Goal: Check status: Check status

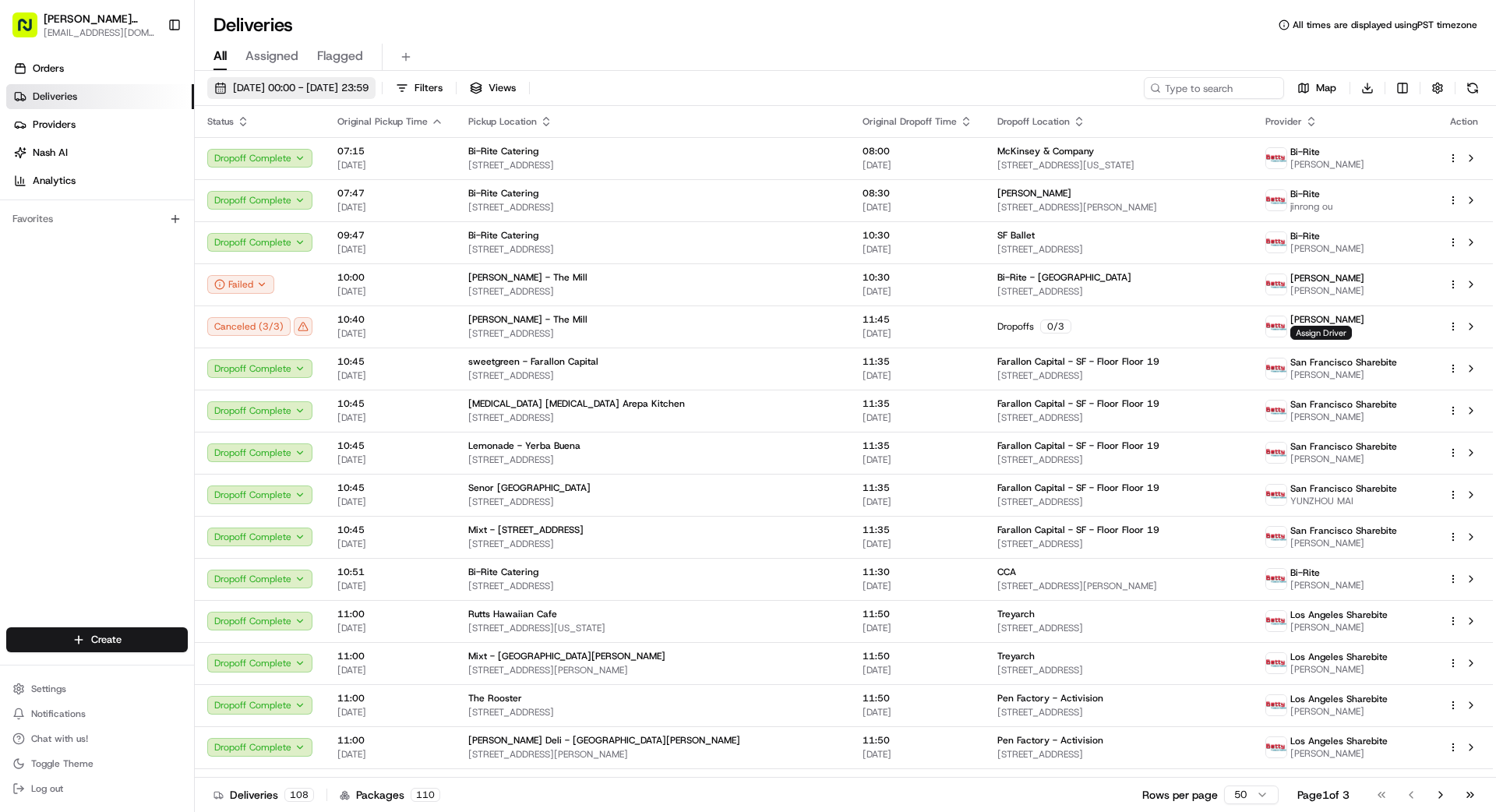
click at [346, 86] on span "[DATE] 00:00 - [DATE] 23:59" at bounding box center [300, 88] width 135 height 14
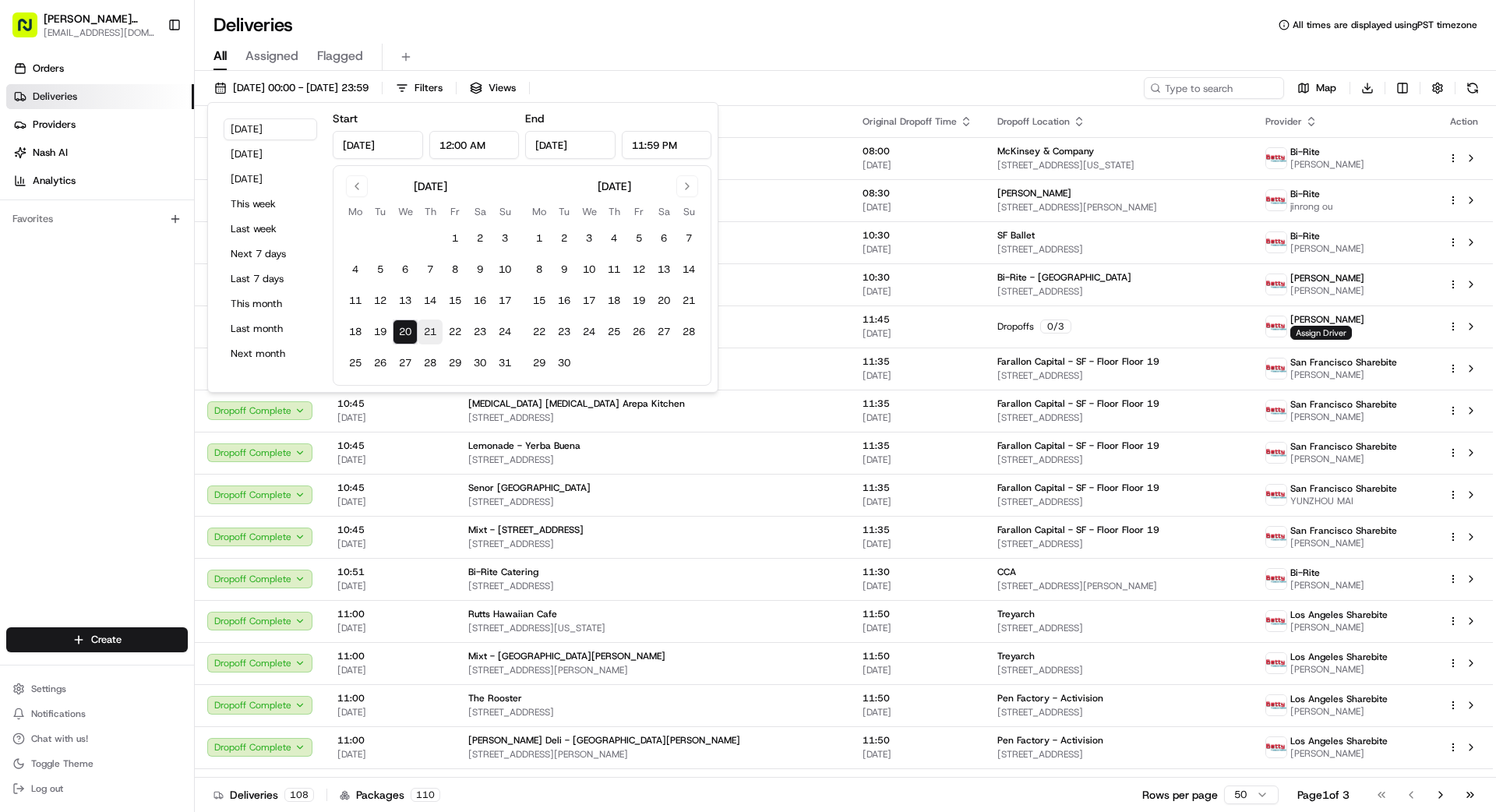
click at [426, 335] on button "21" at bounding box center [430, 331] width 25 height 25
type input "Aug 21, 2025"
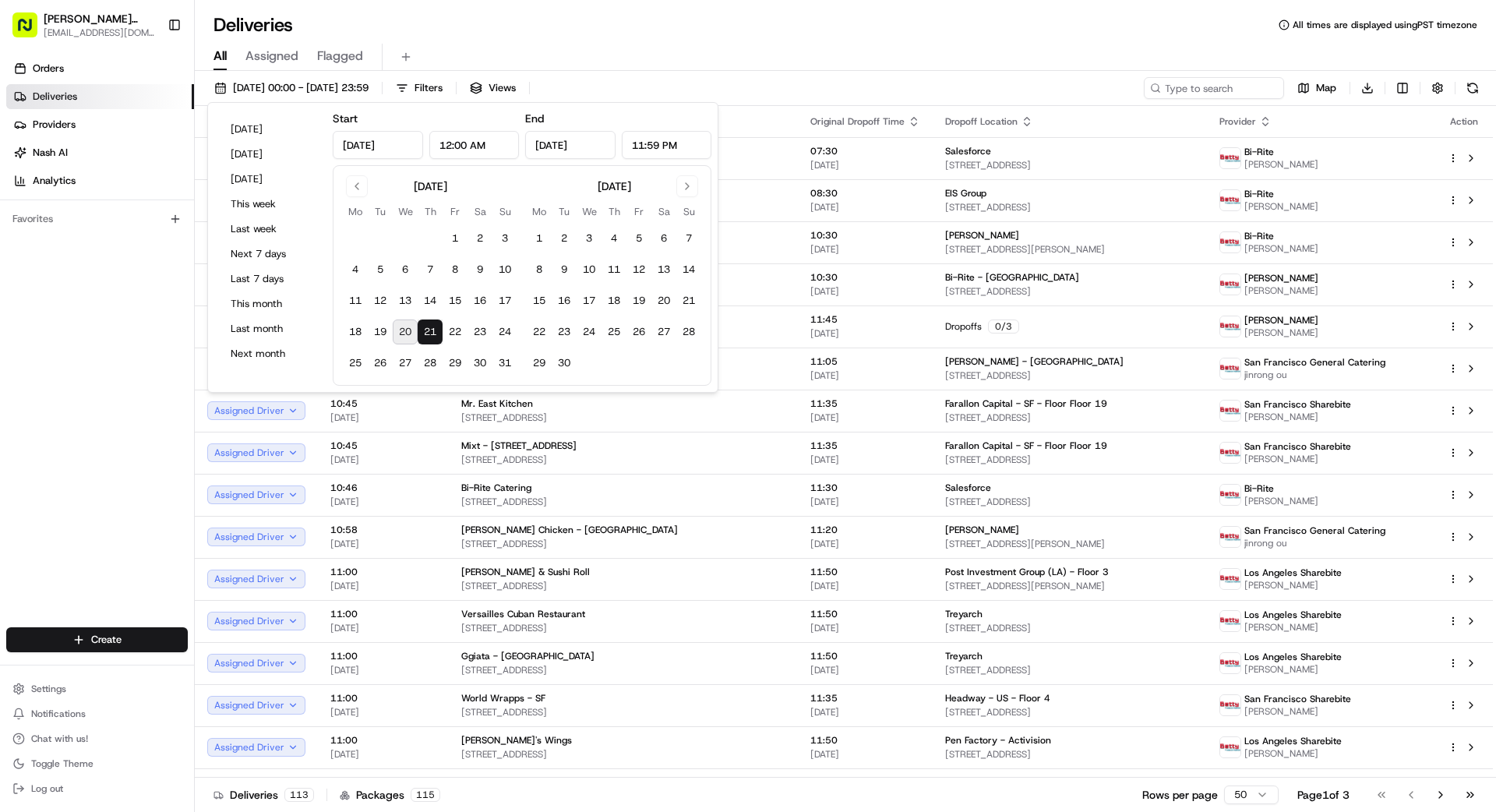
click at [119, 379] on div "Orders Deliveries Providers Nash AI Analytics Favorites" at bounding box center [97, 344] width 194 height 587
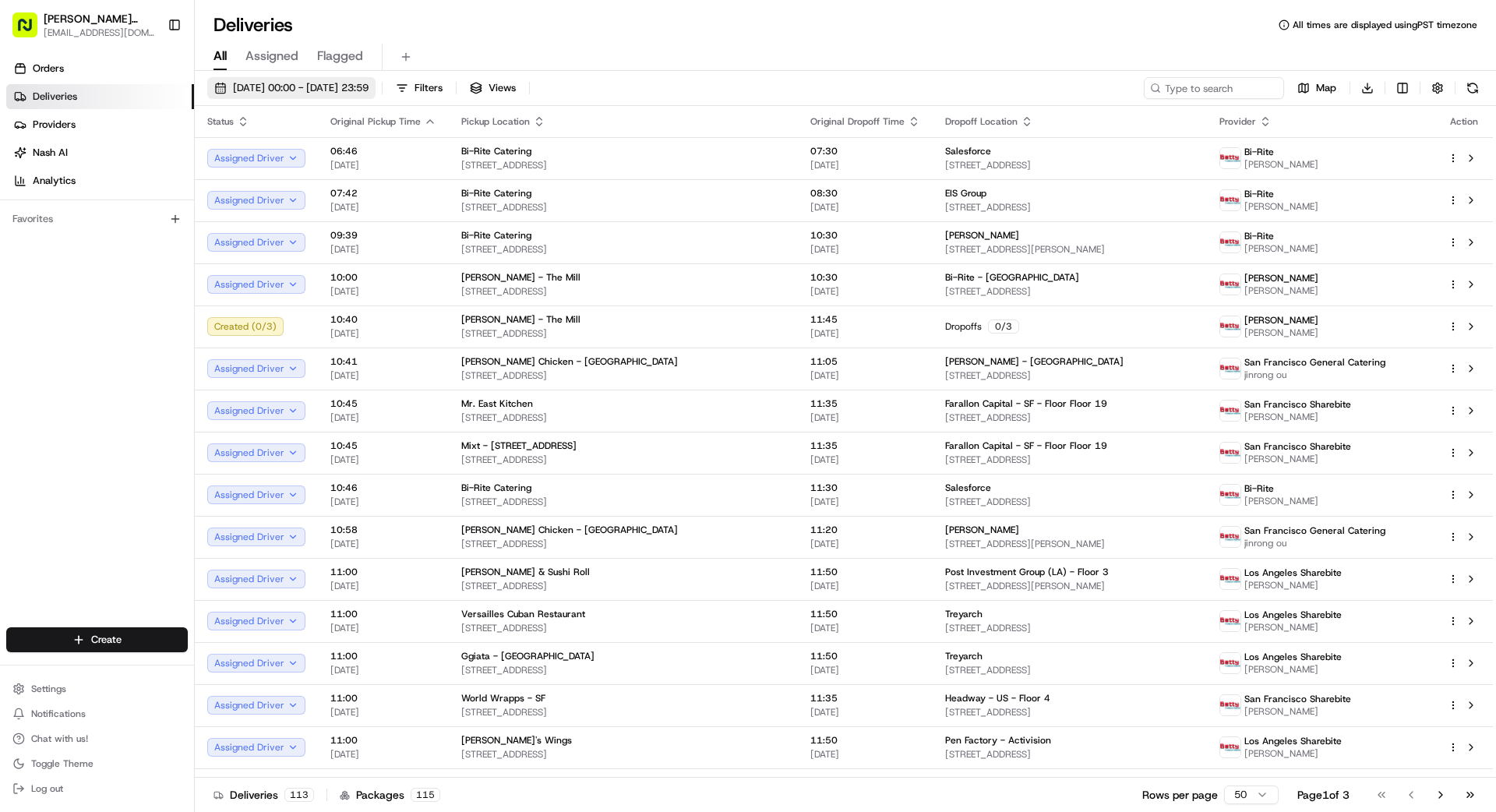
click at [361, 90] on span "21/08/2025 00:00 - 21/08/2025 23:59" at bounding box center [300, 88] width 135 height 14
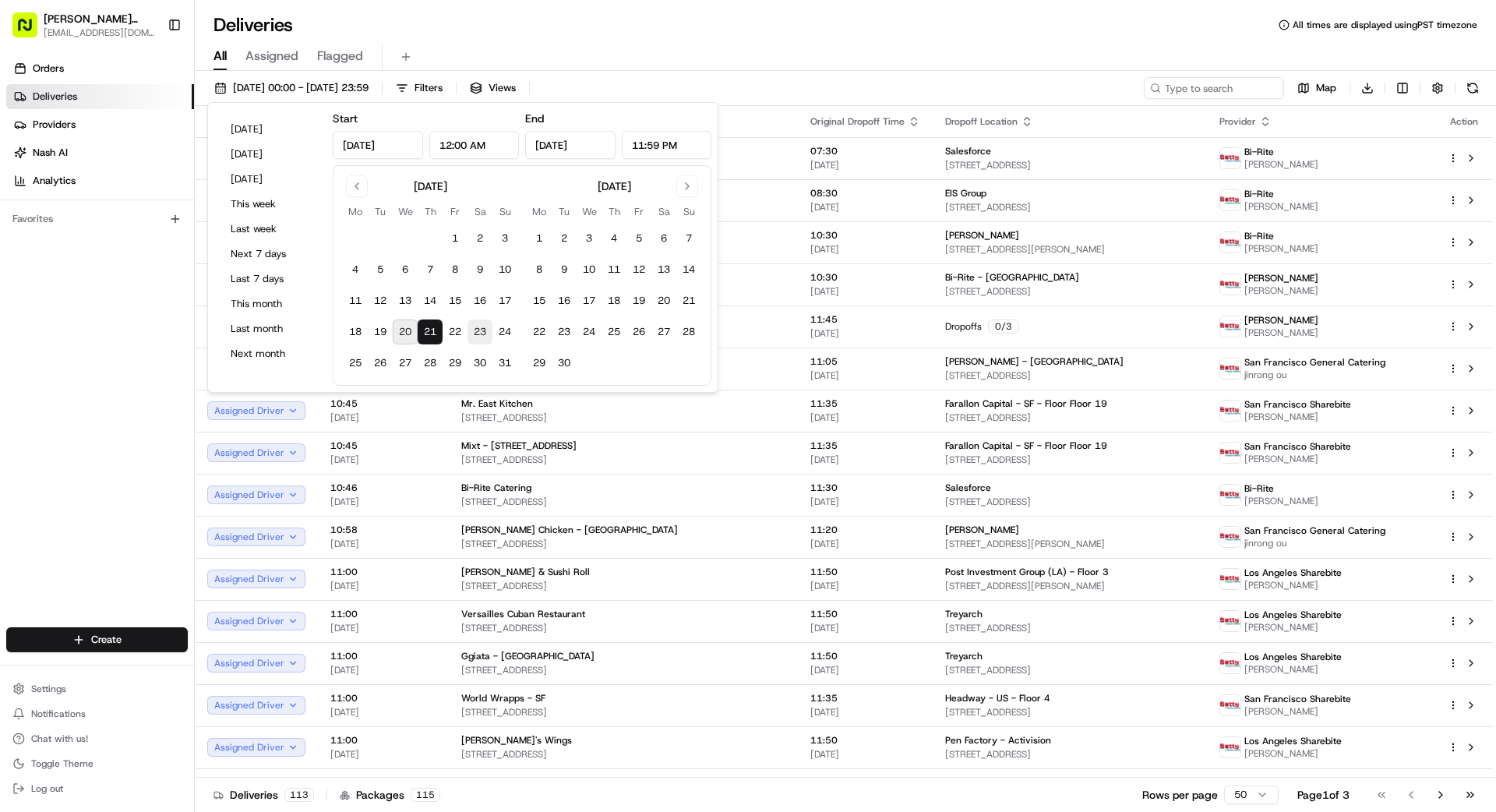
click at [484, 335] on button "23" at bounding box center [480, 331] width 25 height 25
type input "Aug 23, 2025"
click at [359, 328] on button "18" at bounding box center [355, 331] width 25 height 25
type input "Aug 18, 2025"
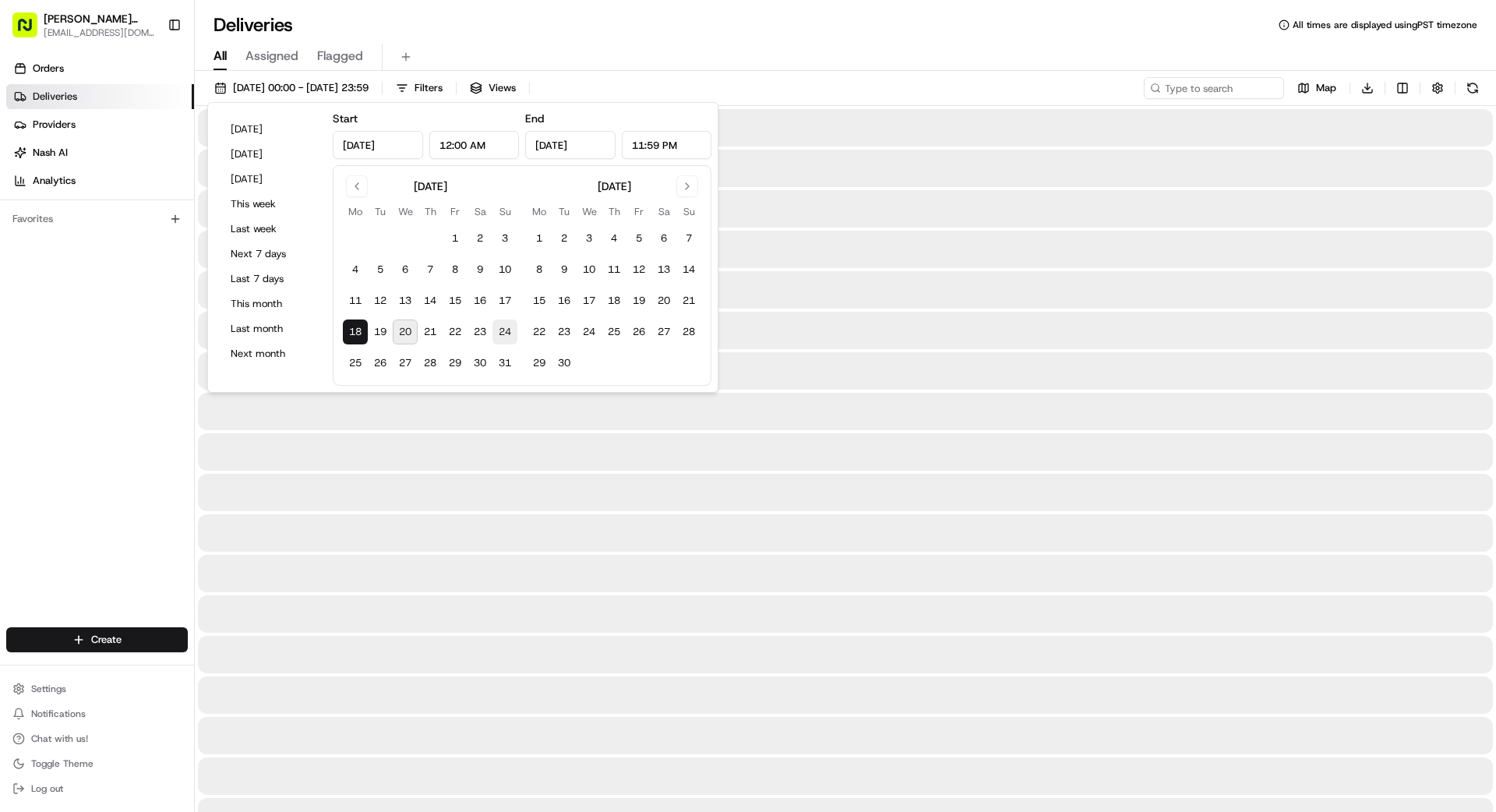
click at [492, 327] on button "24" at bounding box center [505, 331] width 25 height 25
type input "Aug 24, 2025"
click at [483, 327] on button "23" at bounding box center [480, 331] width 25 height 25
type input "Aug 23, 2025"
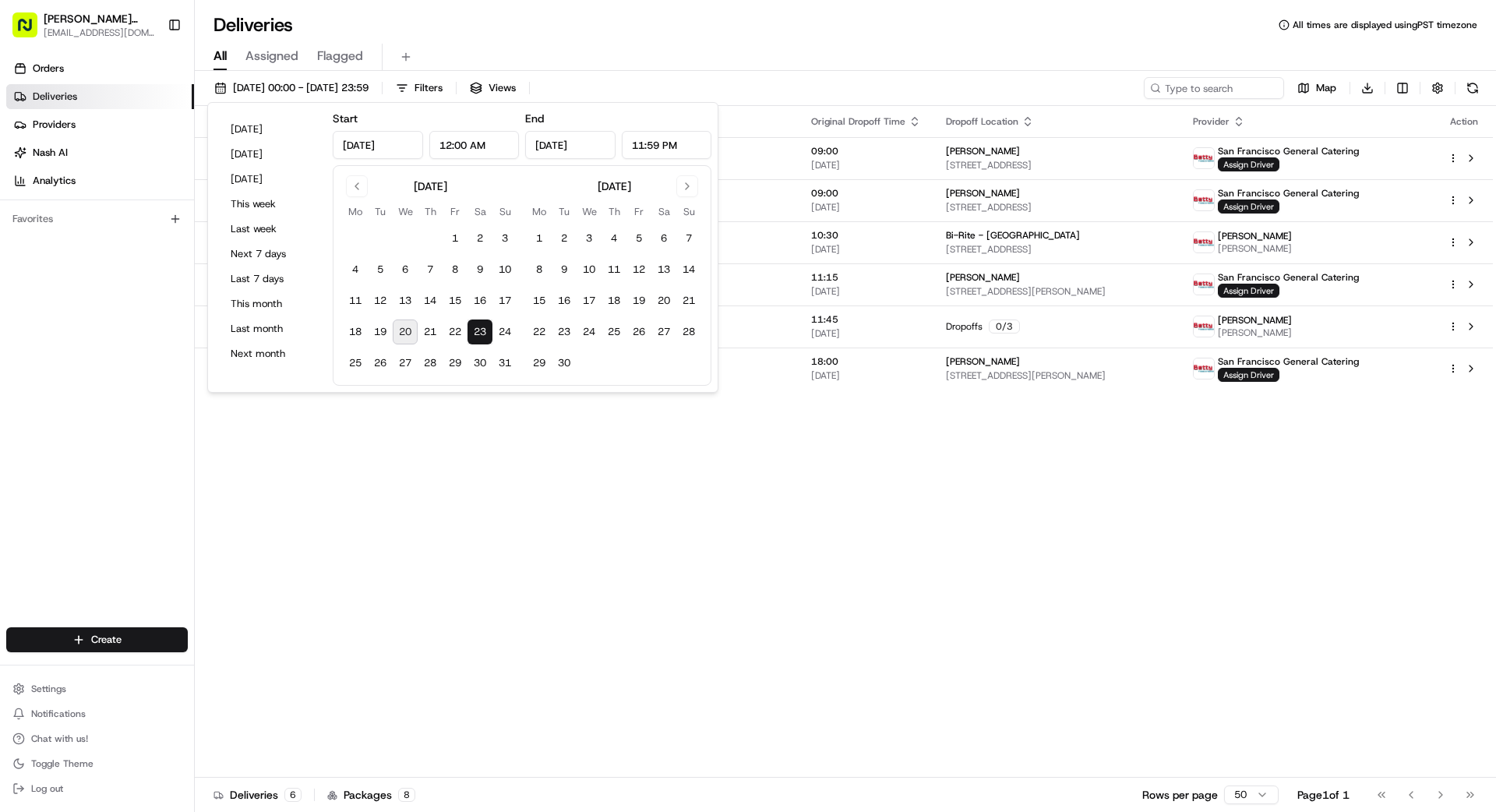
click at [483, 327] on button "23" at bounding box center [480, 331] width 25 height 25
drag, startPoint x: 0, startPoint y: 420, endPoint x: 88, endPoint y: 402, distance: 89.8
click at [0, 420] on div "Orders Deliveries Providers Nash AI Analytics Favorites" at bounding box center [97, 344] width 194 height 587
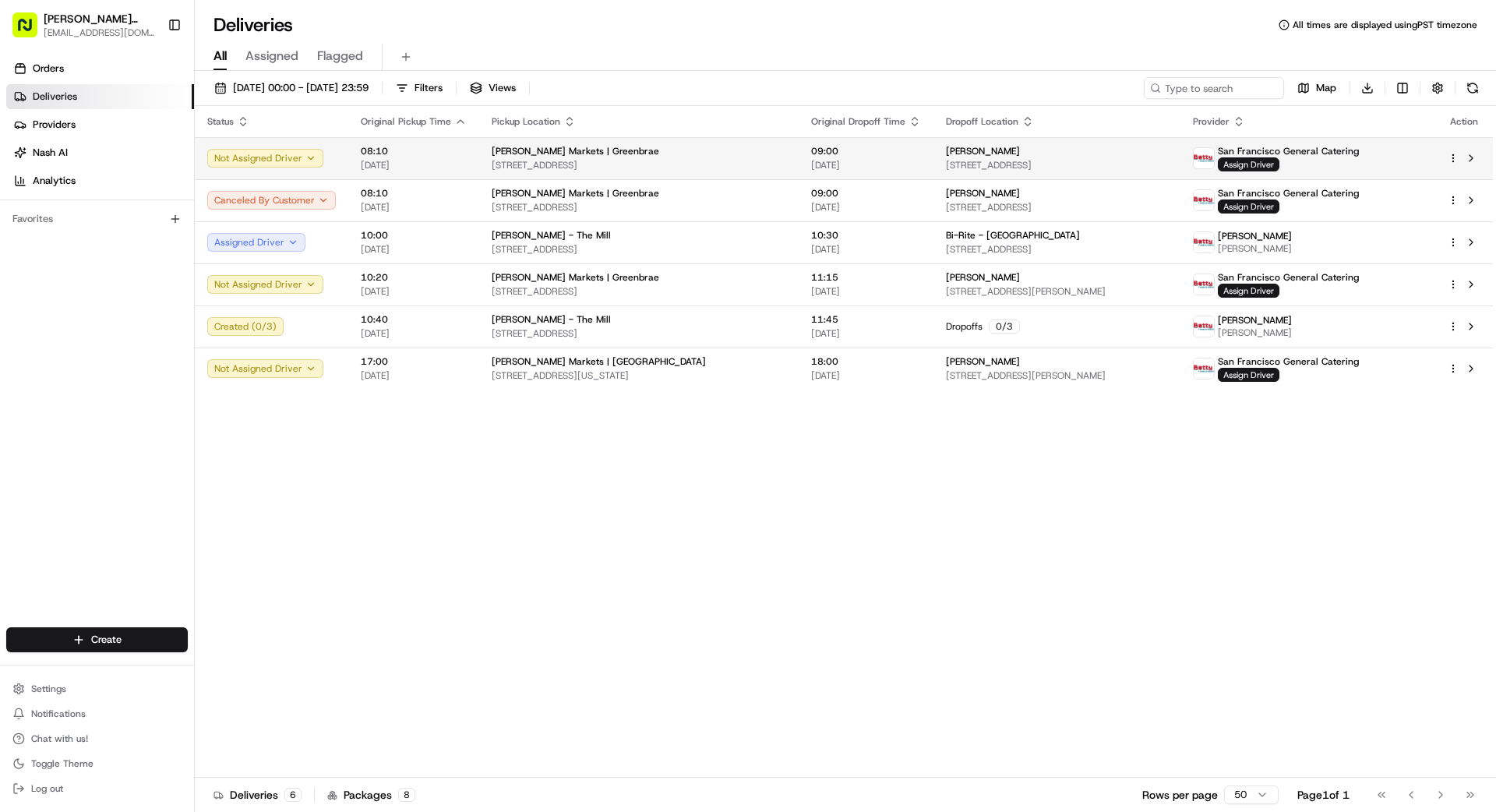
click at [946, 163] on span "656 Tanbark Terrace, San Rafael, CA 94903, US" at bounding box center [1057, 165] width 223 height 12
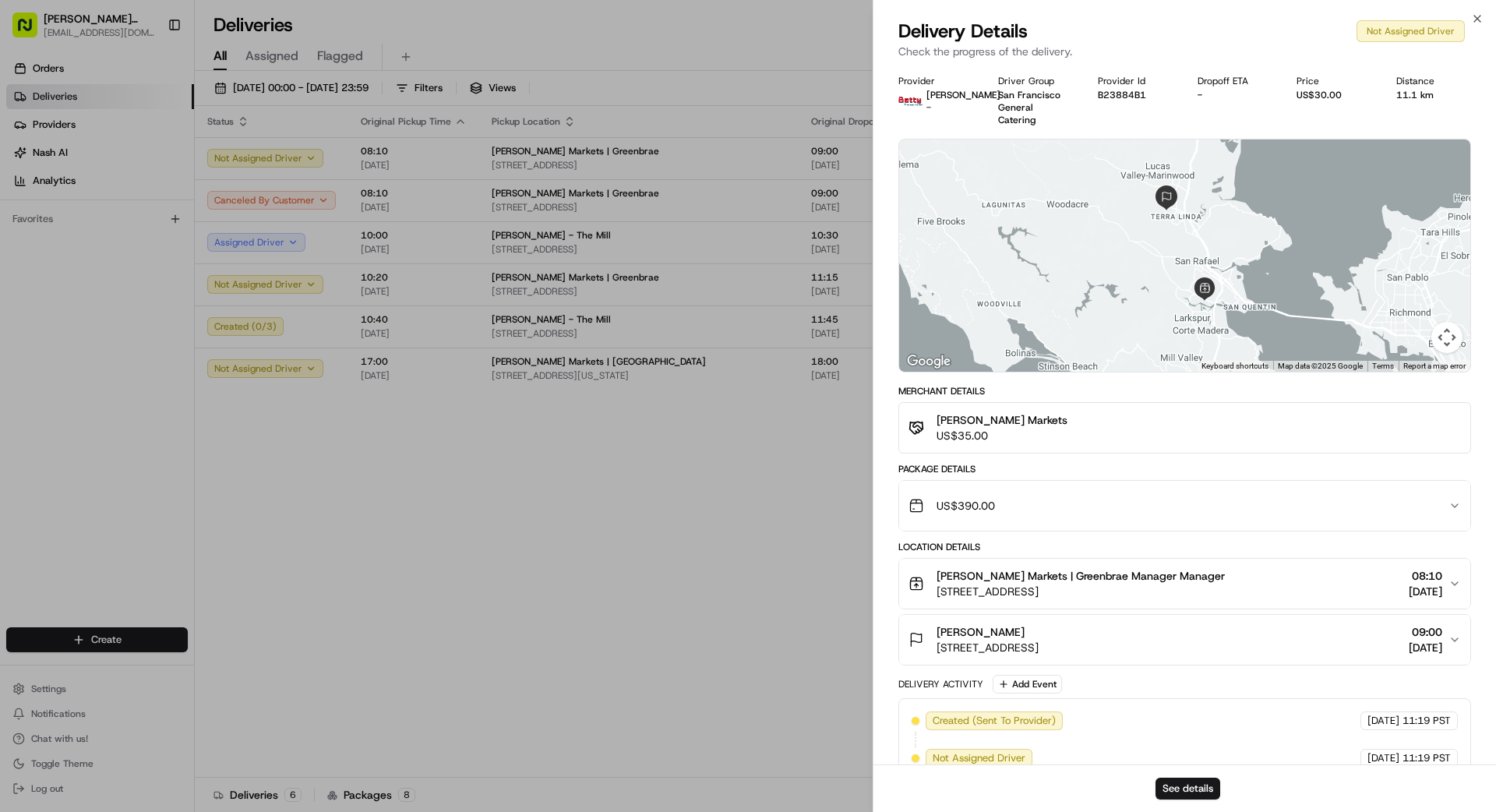
click at [1084, 493] on div "US$390.00" at bounding box center [1179, 505] width 540 height 31
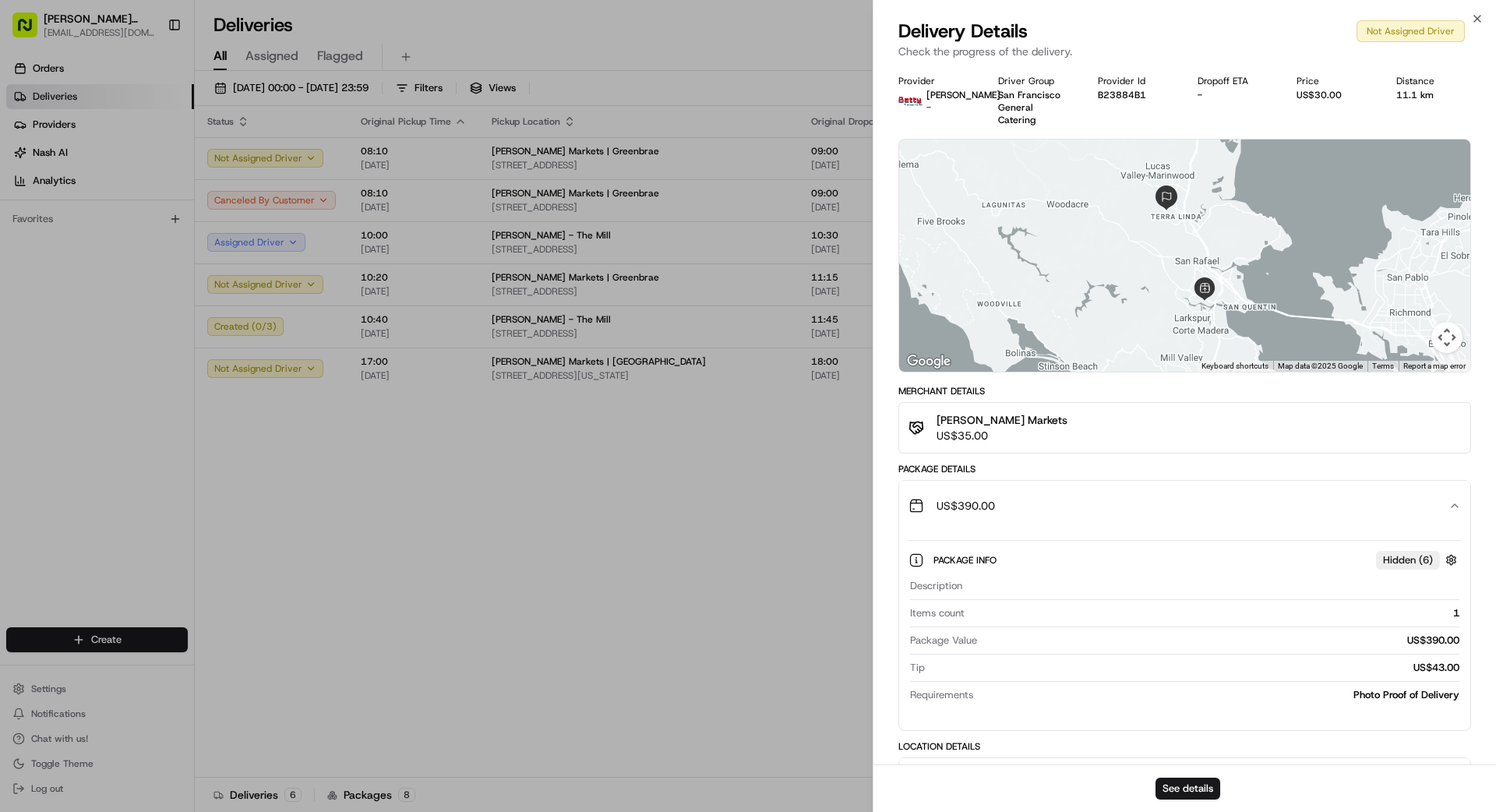
click at [1084, 493] on div "US$390.00" at bounding box center [1179, 505] width 540 height 31
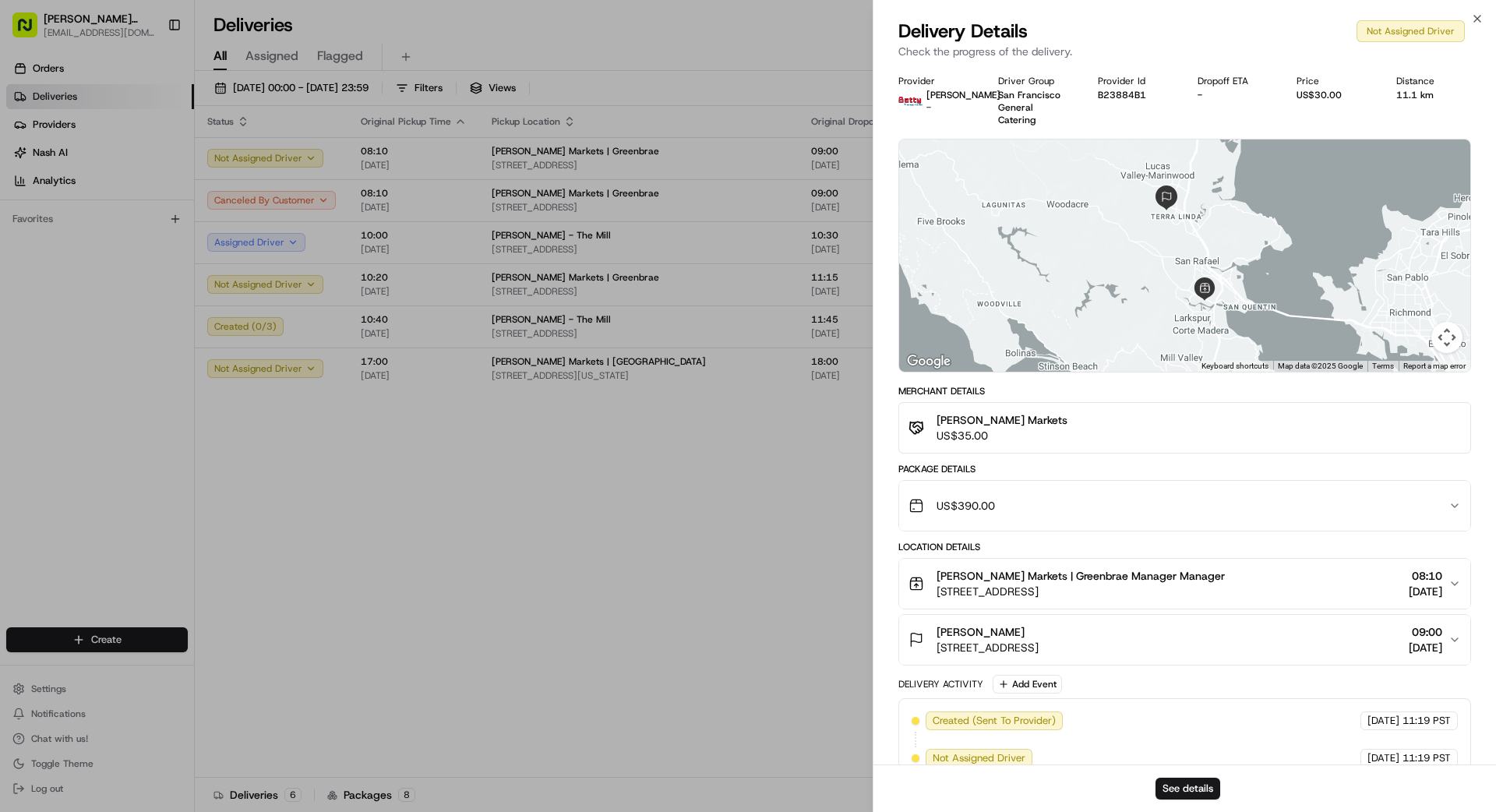
click at [1084, 493] on div "US$390.00" at bounding box center [1179, 505] width 540 height 31
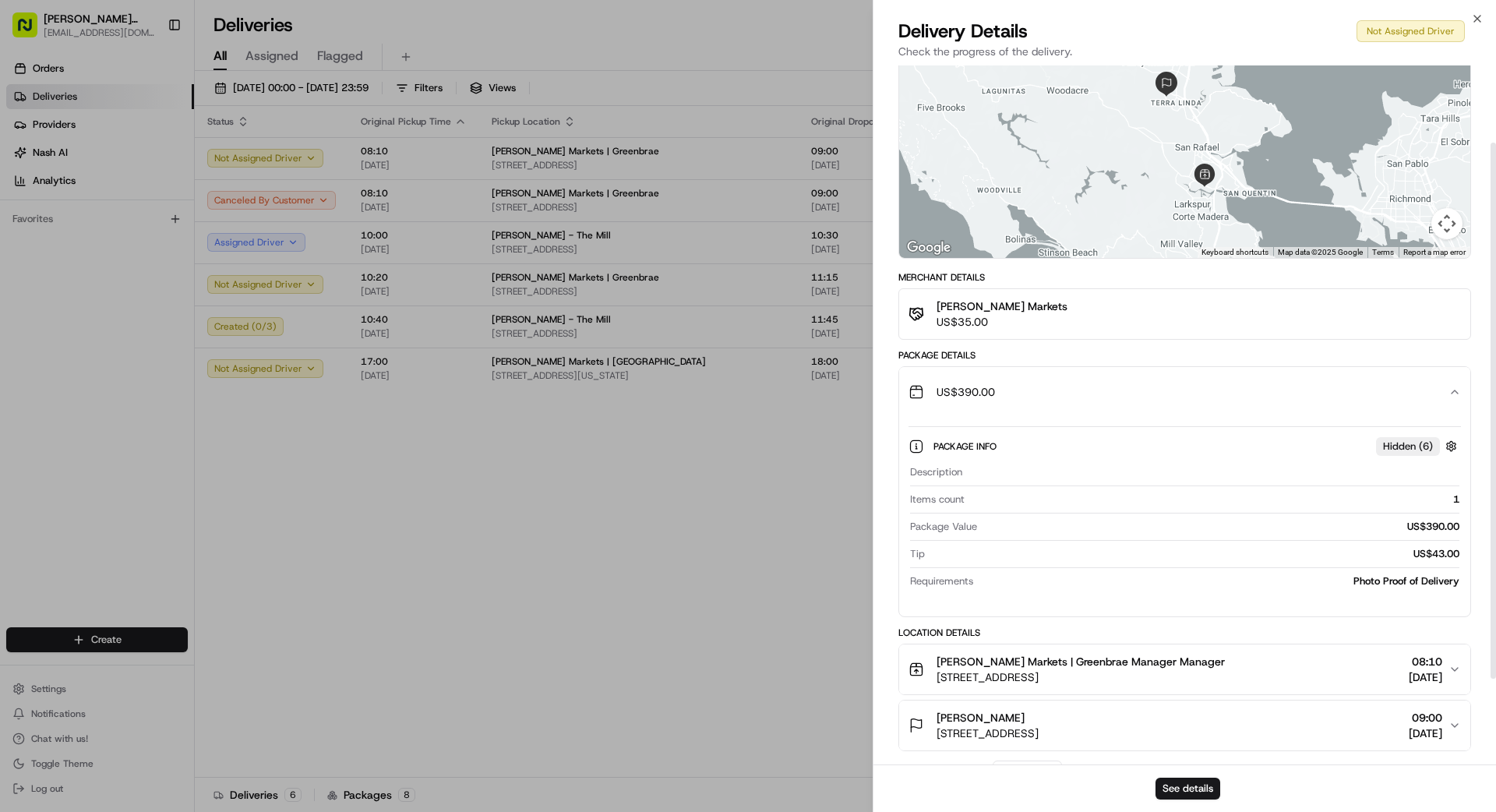
scroll to position [115, 0]
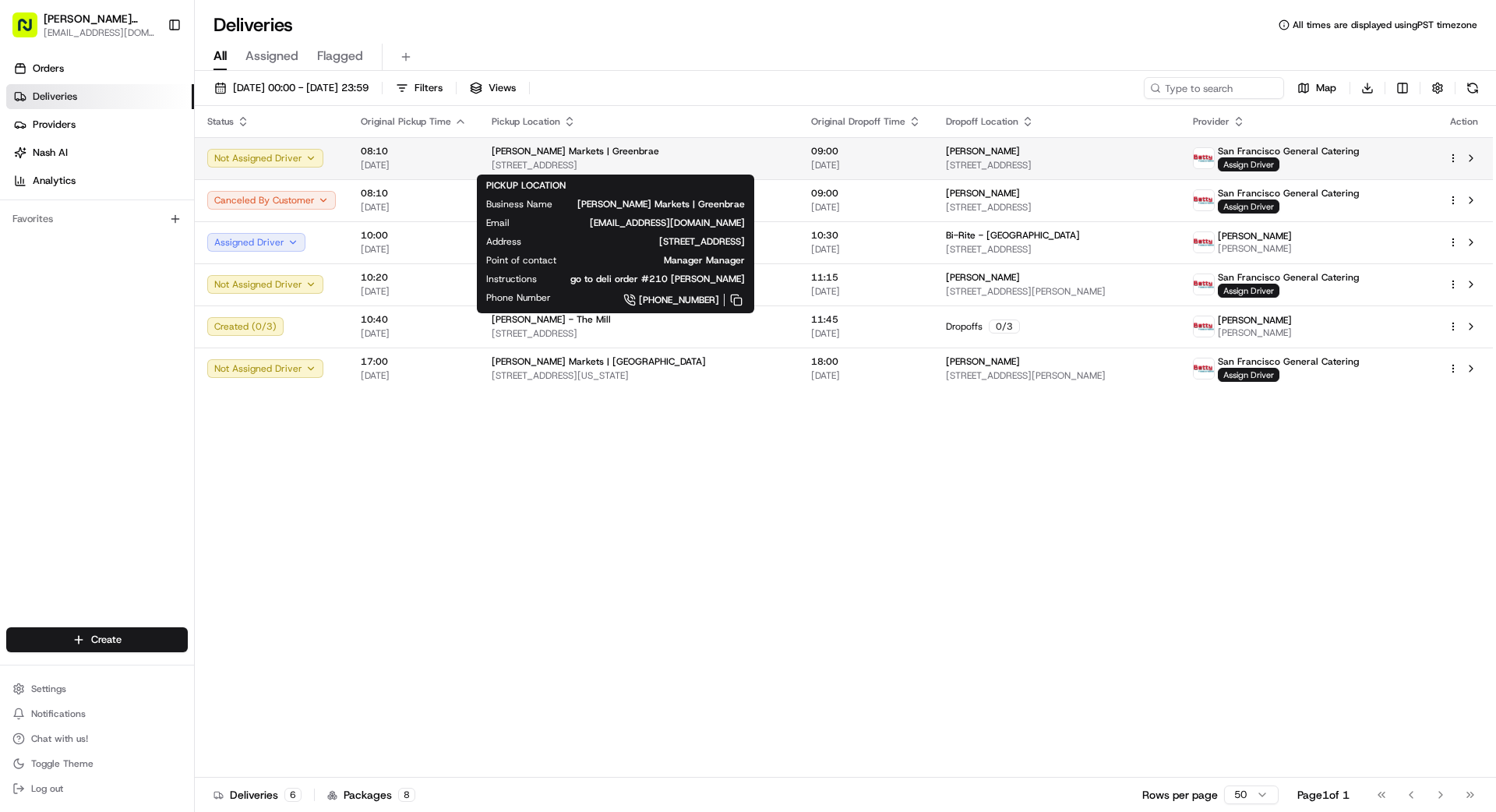
click at [636, 160] on span "270 Bon Air Center, Larkspur, CA 94904, US" at bounding box center [638, 165] width 294 height 12
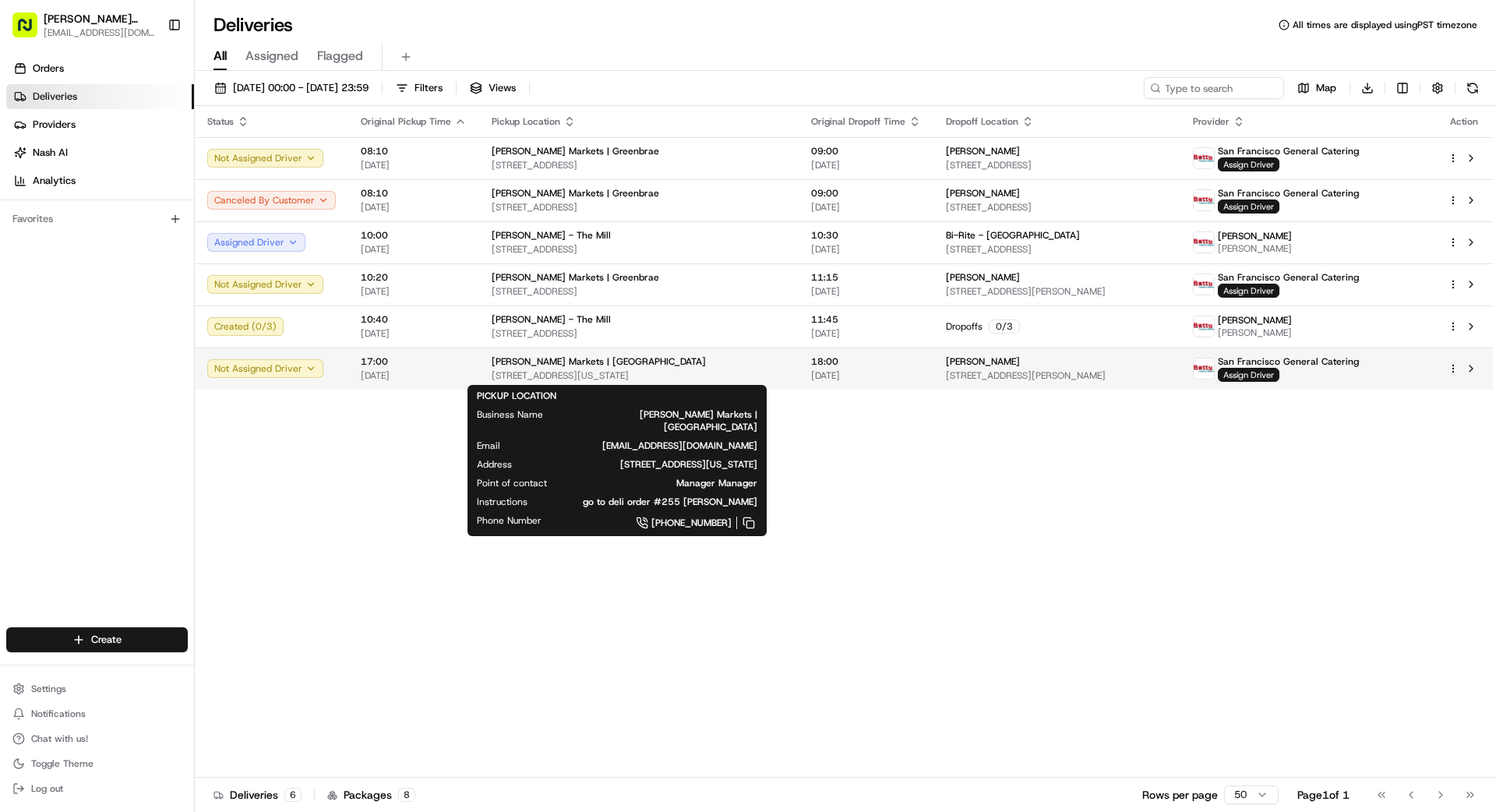
click at [525, 376] on span "2435 California St, San Francisco, CA 94115, US" at bounding box center [638, 375] width 294 height 12
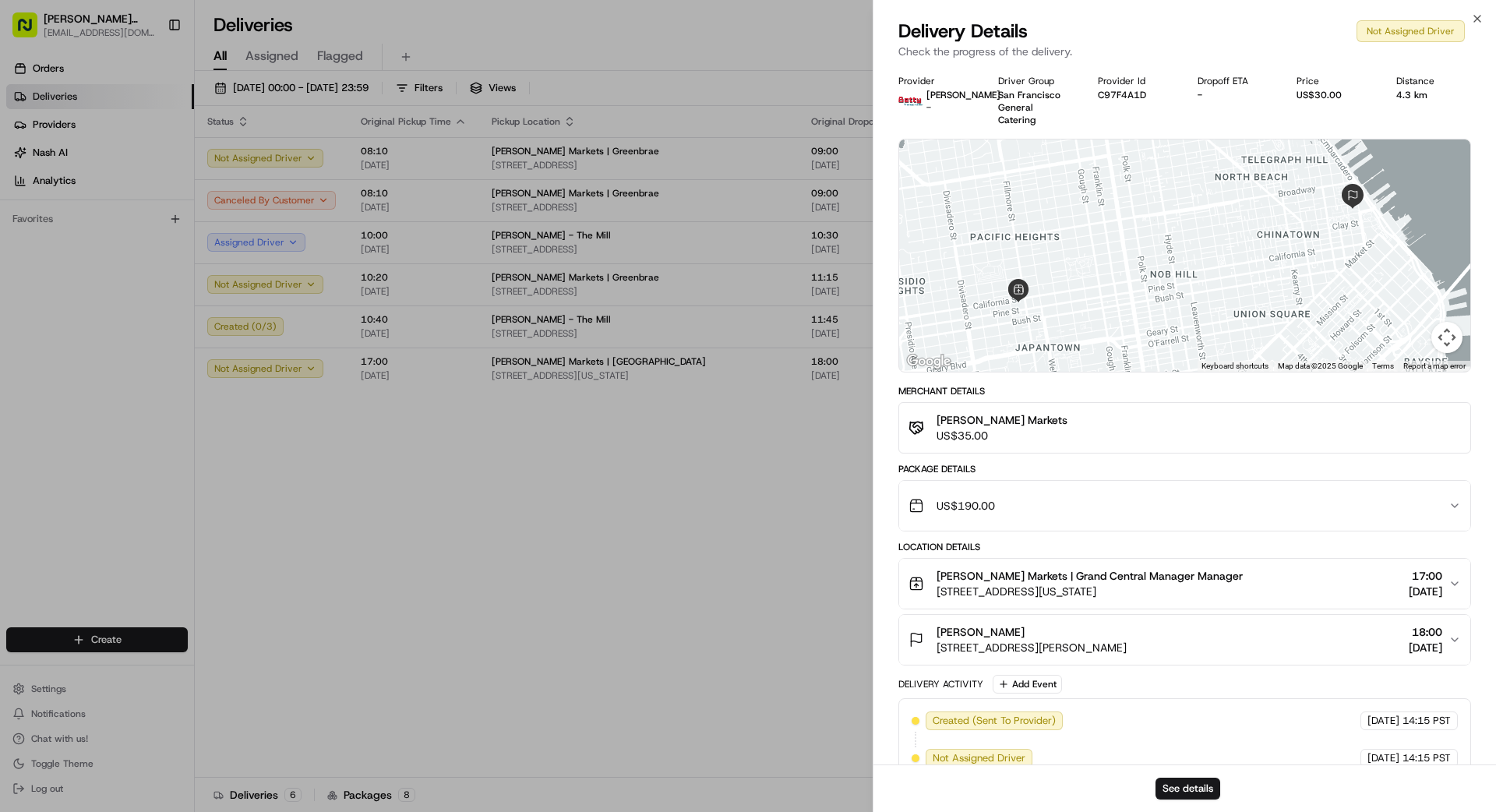
click at [992, 498] on span "US$190.00" at bounding box center [966, 505] width 59 height 15
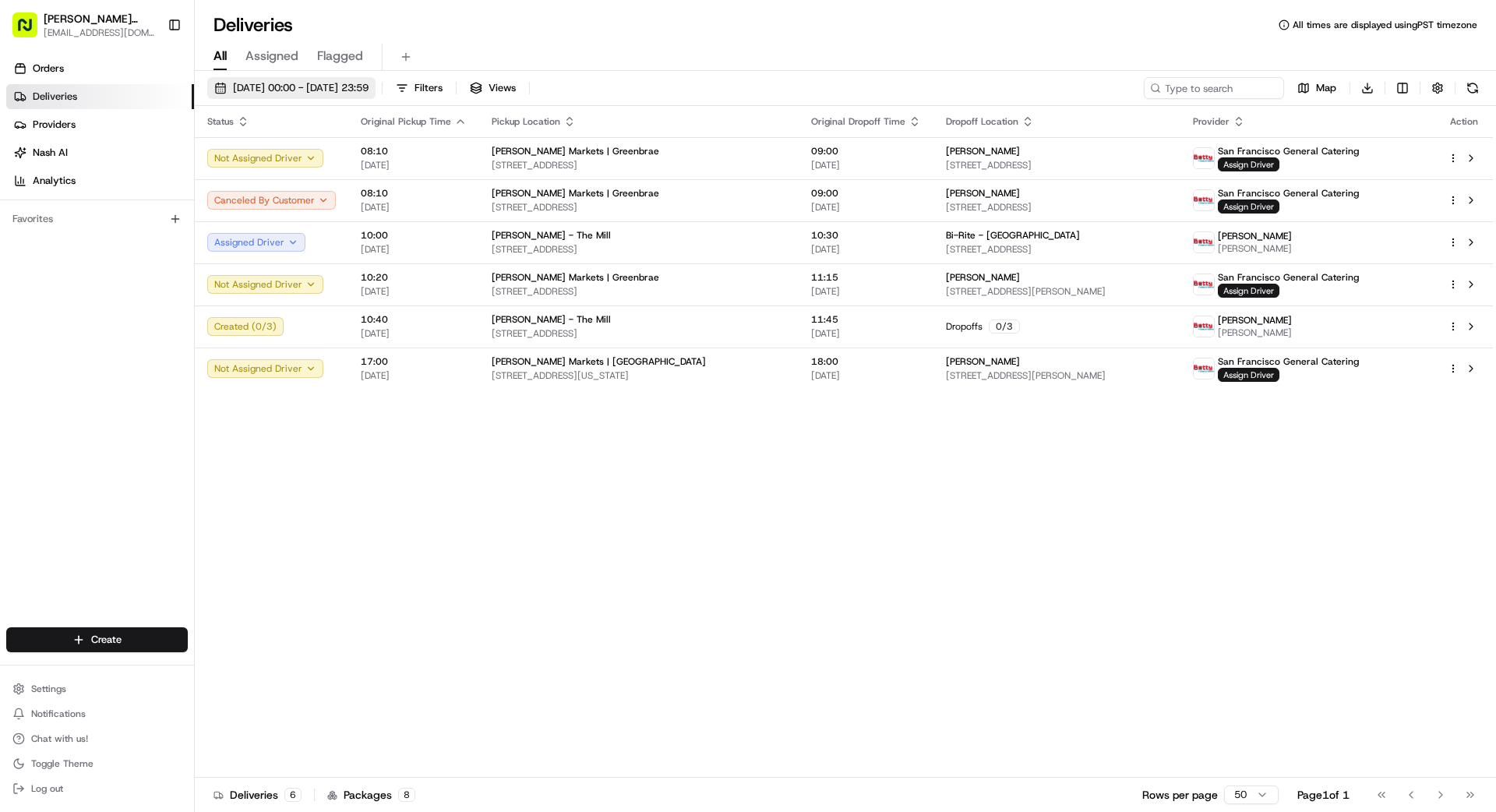
click at [349, 85] on span "23/08/2025 00:00 - 23/08/2025 23:59" at bounding box center [300, 88] width 135 height 14
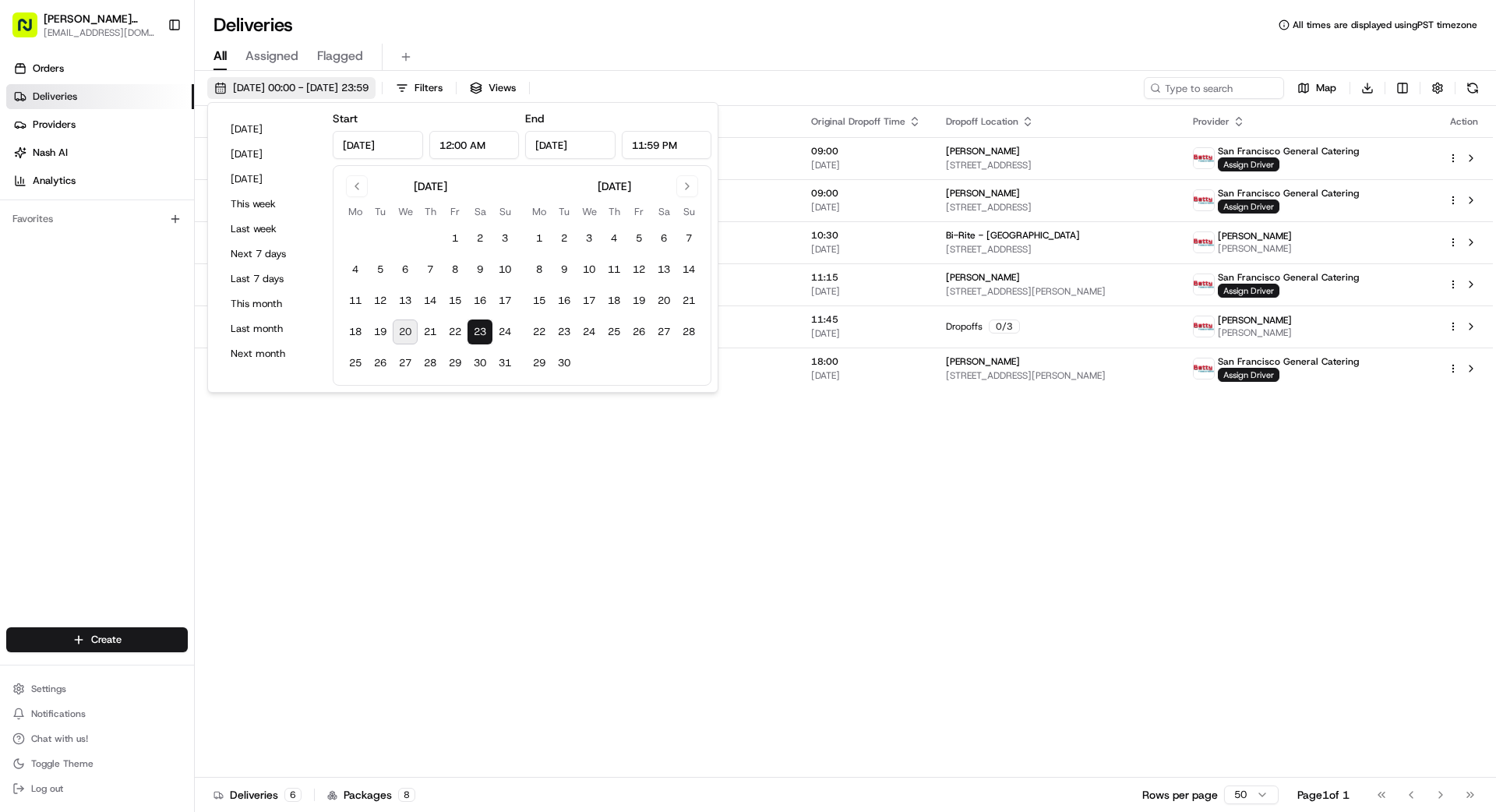
click at [349, 85] on span "23/08/2025 00:00 - 23/08/2025 23:59" at bounding box center [300, 88] width 135 height 14
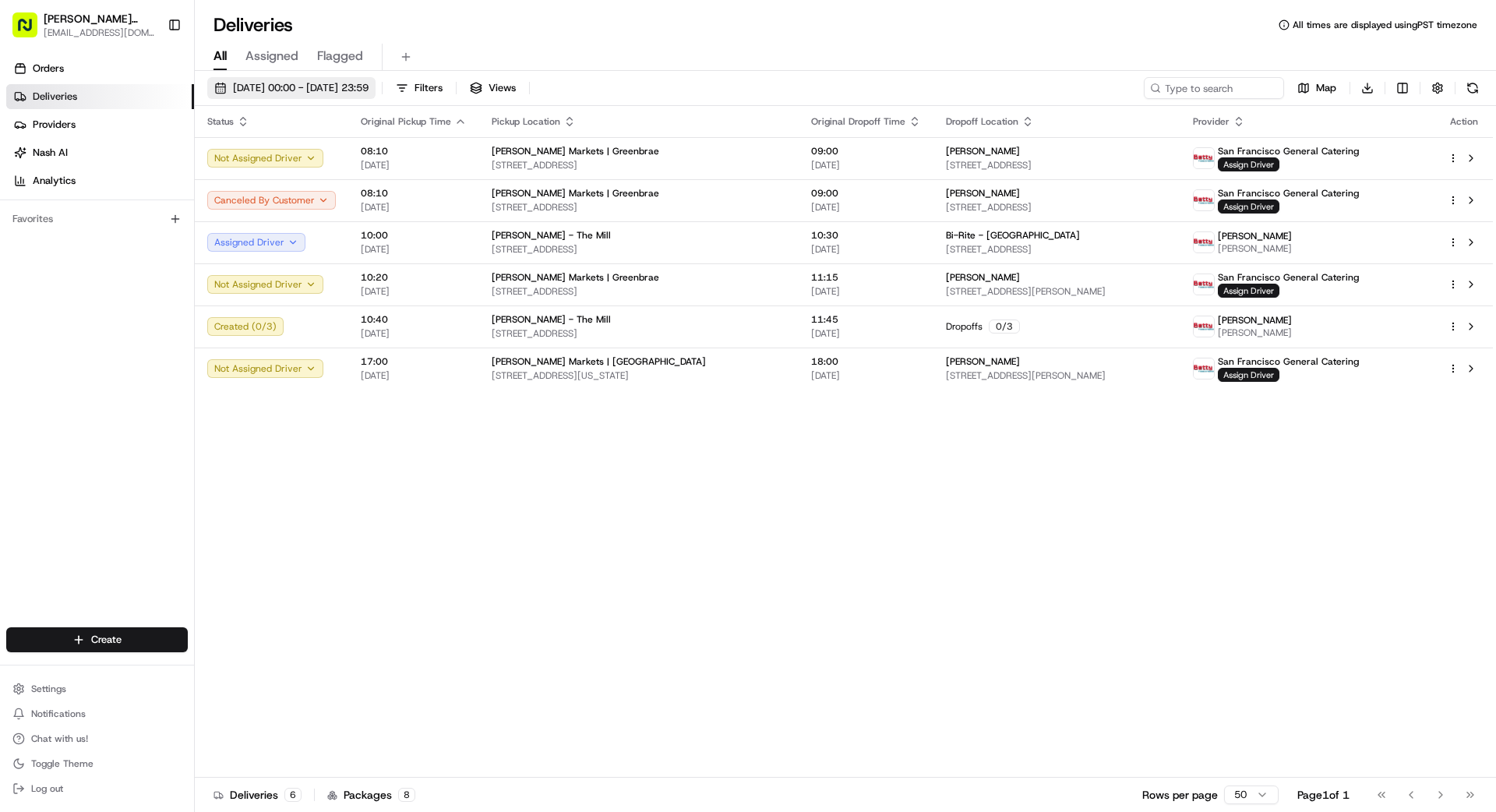
click at [368, 89] on span "23/08/2025 00:00 - 23/08/2025 23:59" at bounding box center [300, 88] width 135 height 14
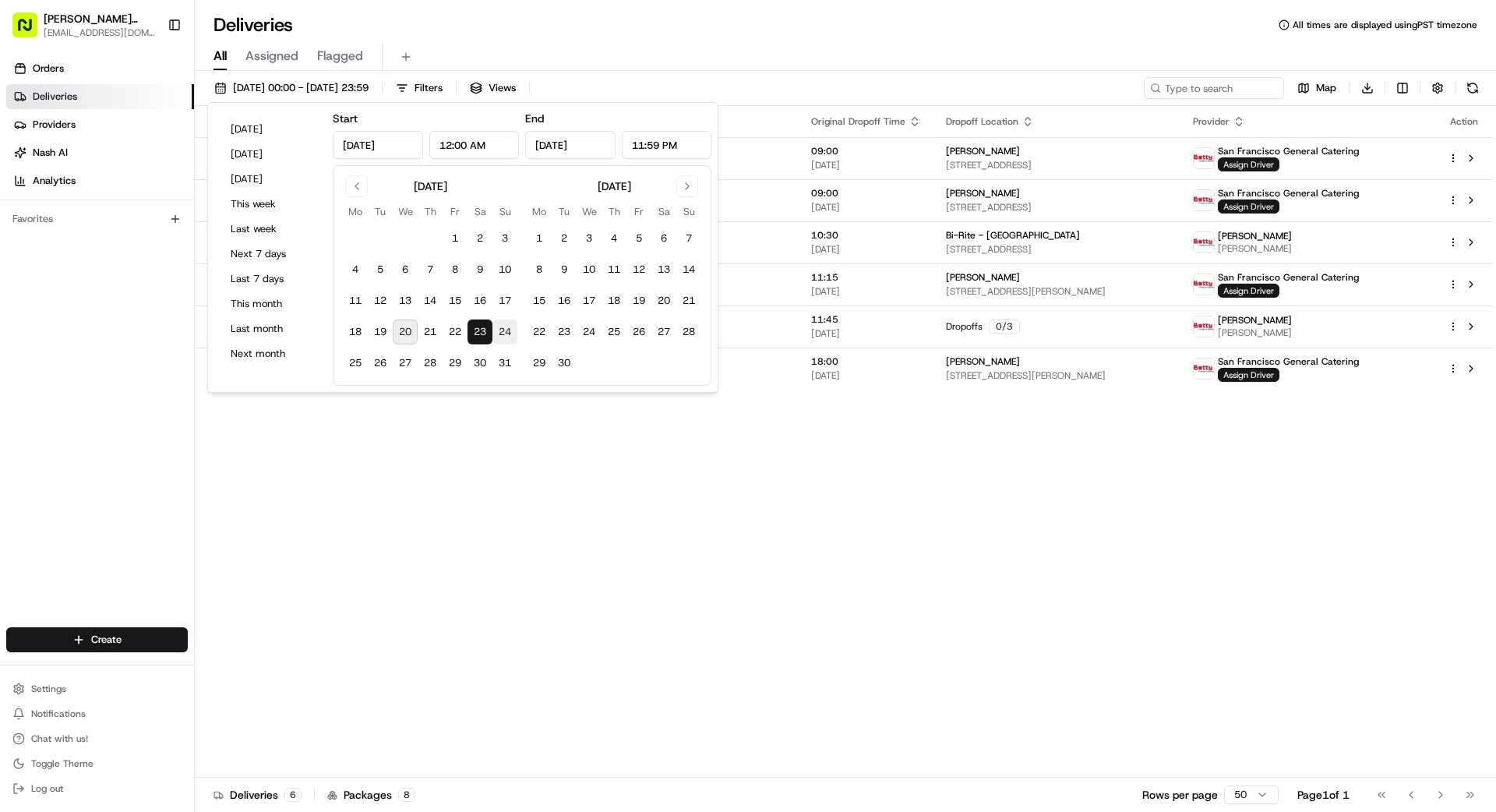
click at [508, 328] on button "24" at bounding box center [505, 331] width 25 height 25
type input "Aug 24, 2025"
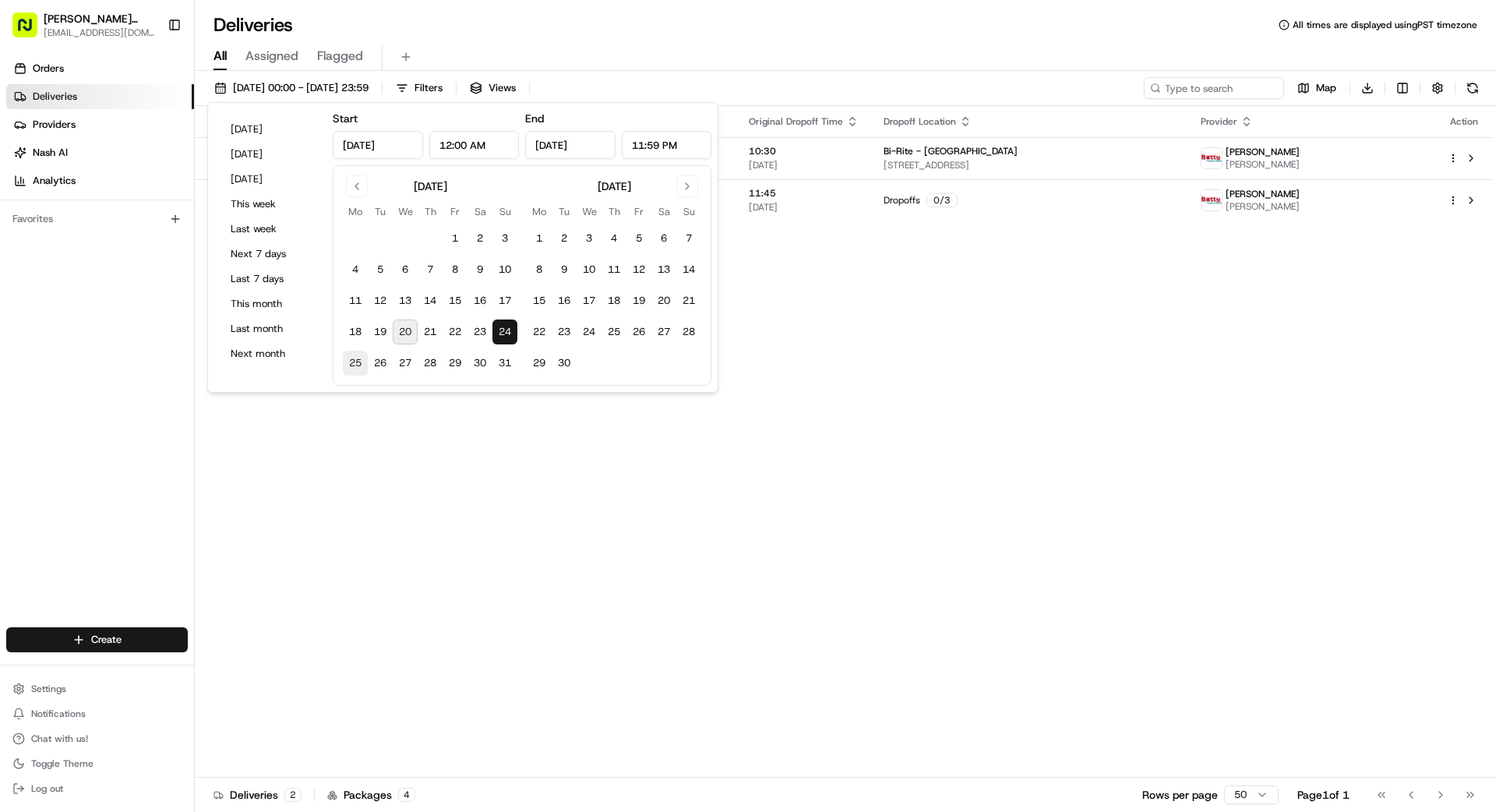
click at [354, 359] on button "25" at bounding box center [355, 362] width 25 height 25
type input "Aug 25, 2025"
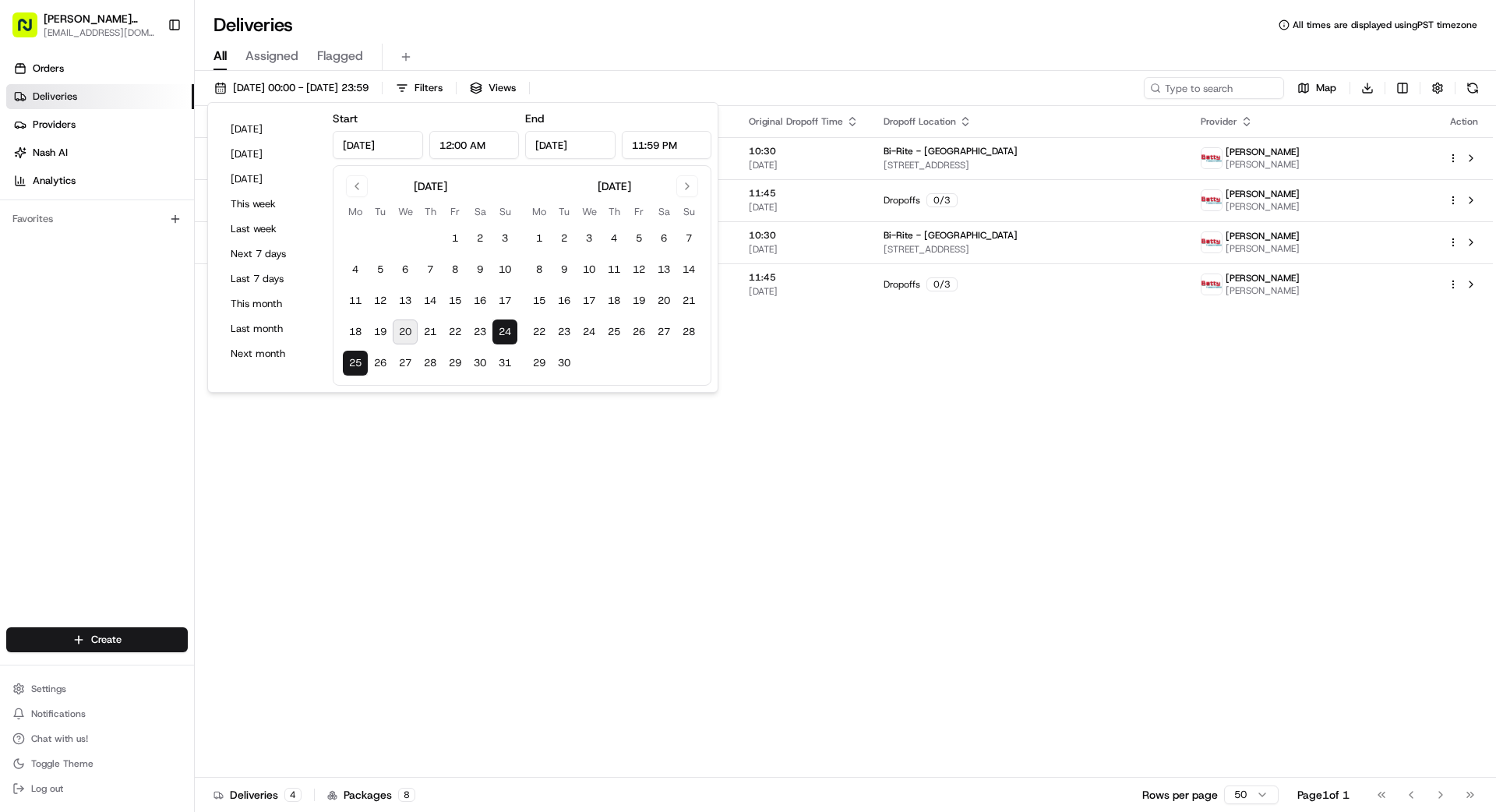
click at [482, 456] on div "Status Original Pickup Time Pickup Location Original Dropoff Time Dropoff Locat…" at bounding box center [844, 441] width 1298 height 671
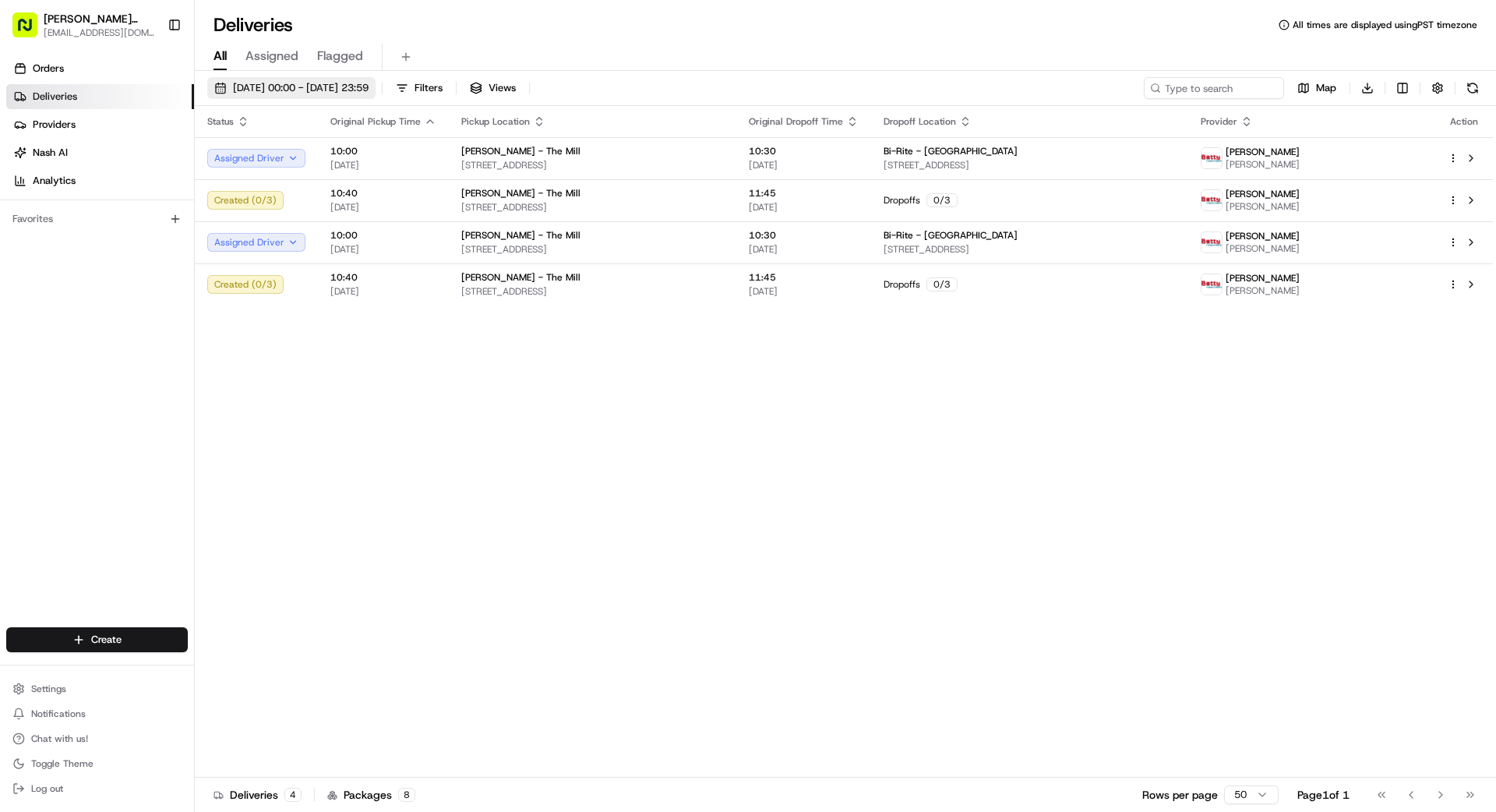
click at [332, 92] on span "24/08/2025 00:00 - 25/08/2025 23:59" at bounding box center [300, 88] width 135 height 14
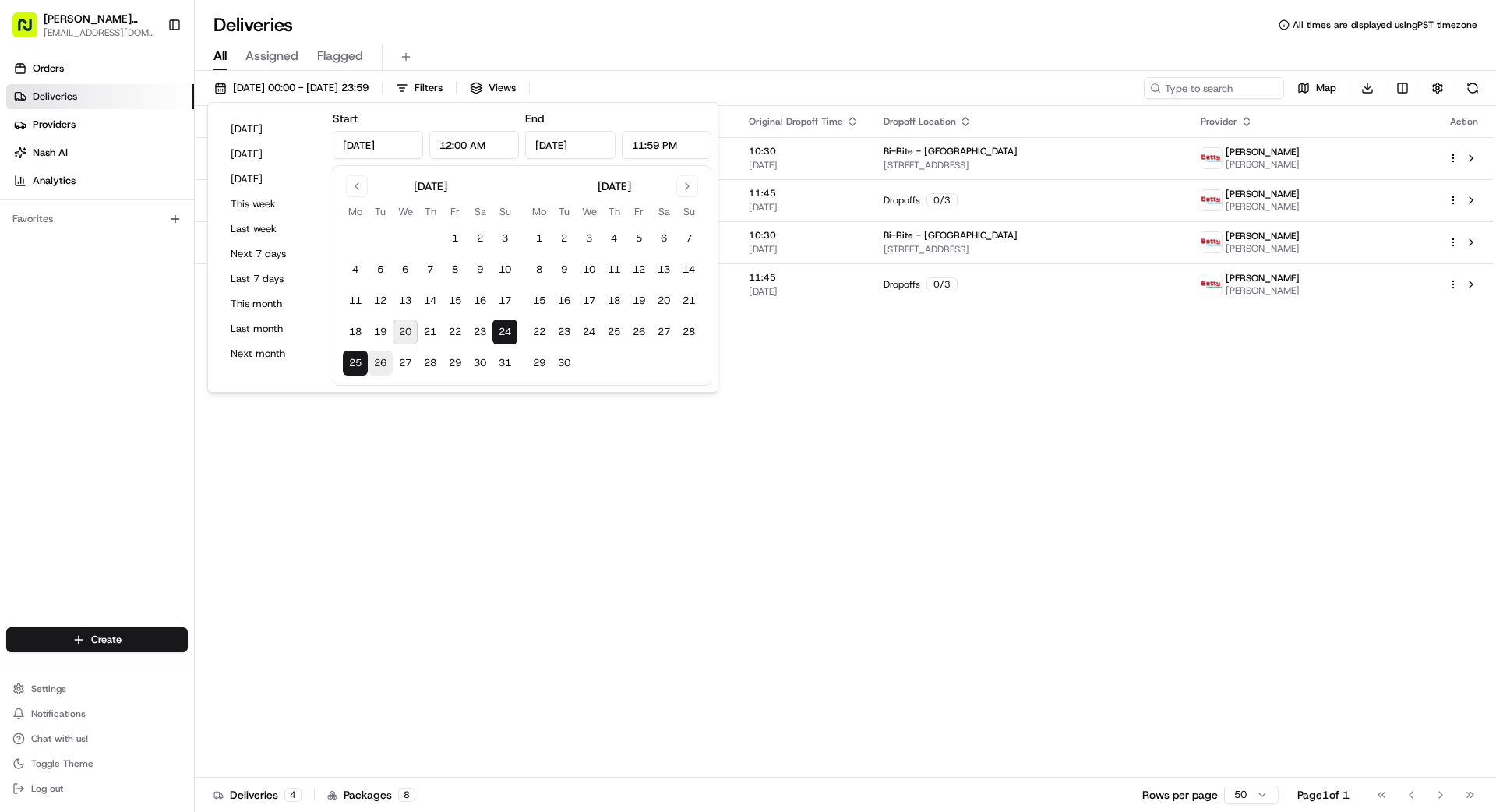
click at [378, 362] on button "26" at bounding box center [380, 362] width 25 height 25
type input "Aug 26, 2025"
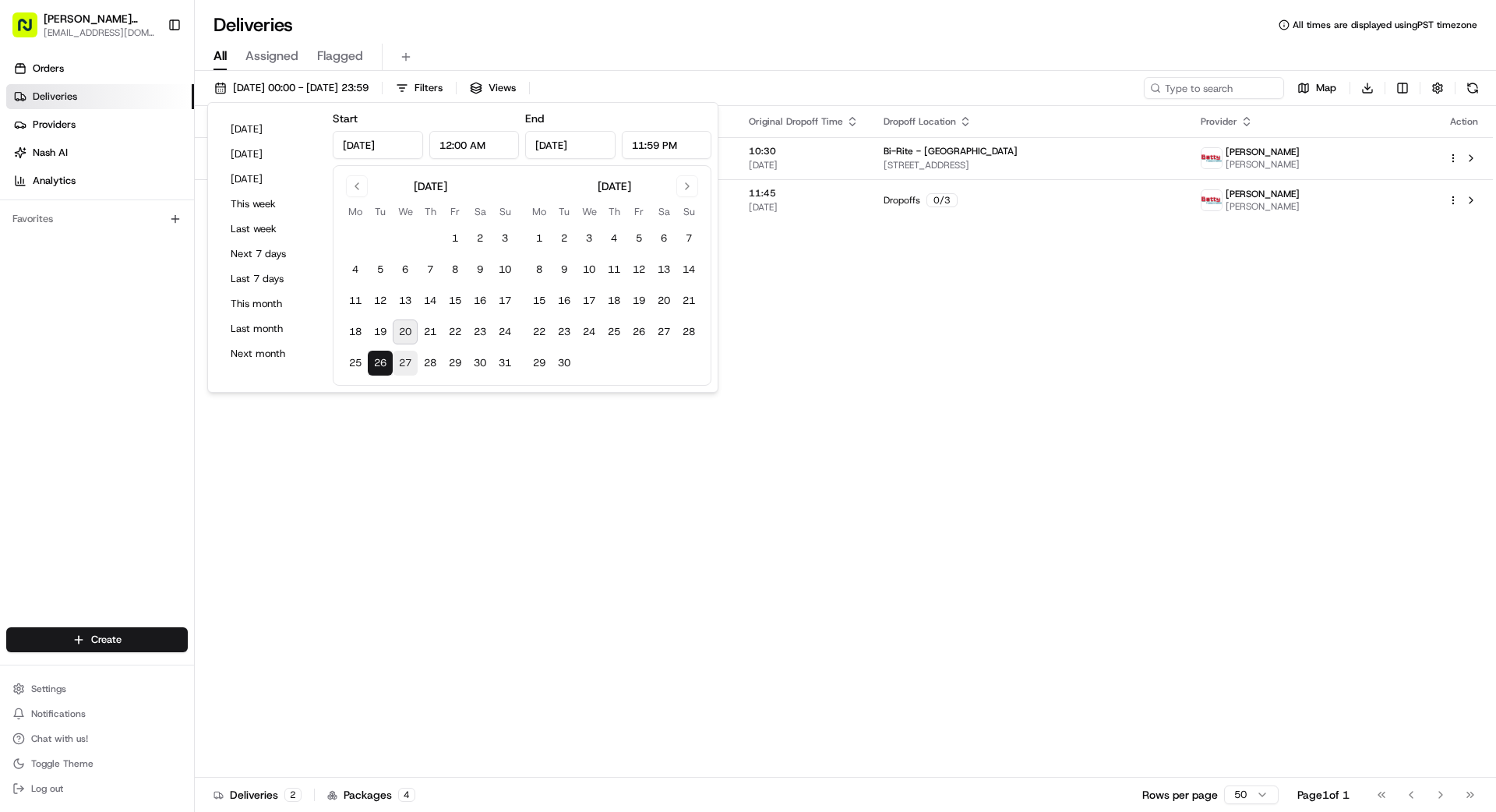
click at [403, 362] on button "27" at bounding box center [405, 362] width 25 height 25
type input "Aug 27, 2025"
click at [436, 362] on button "28" at bounding box center [430, 362] width 25 height 25
type input "Aug 28, 2025"
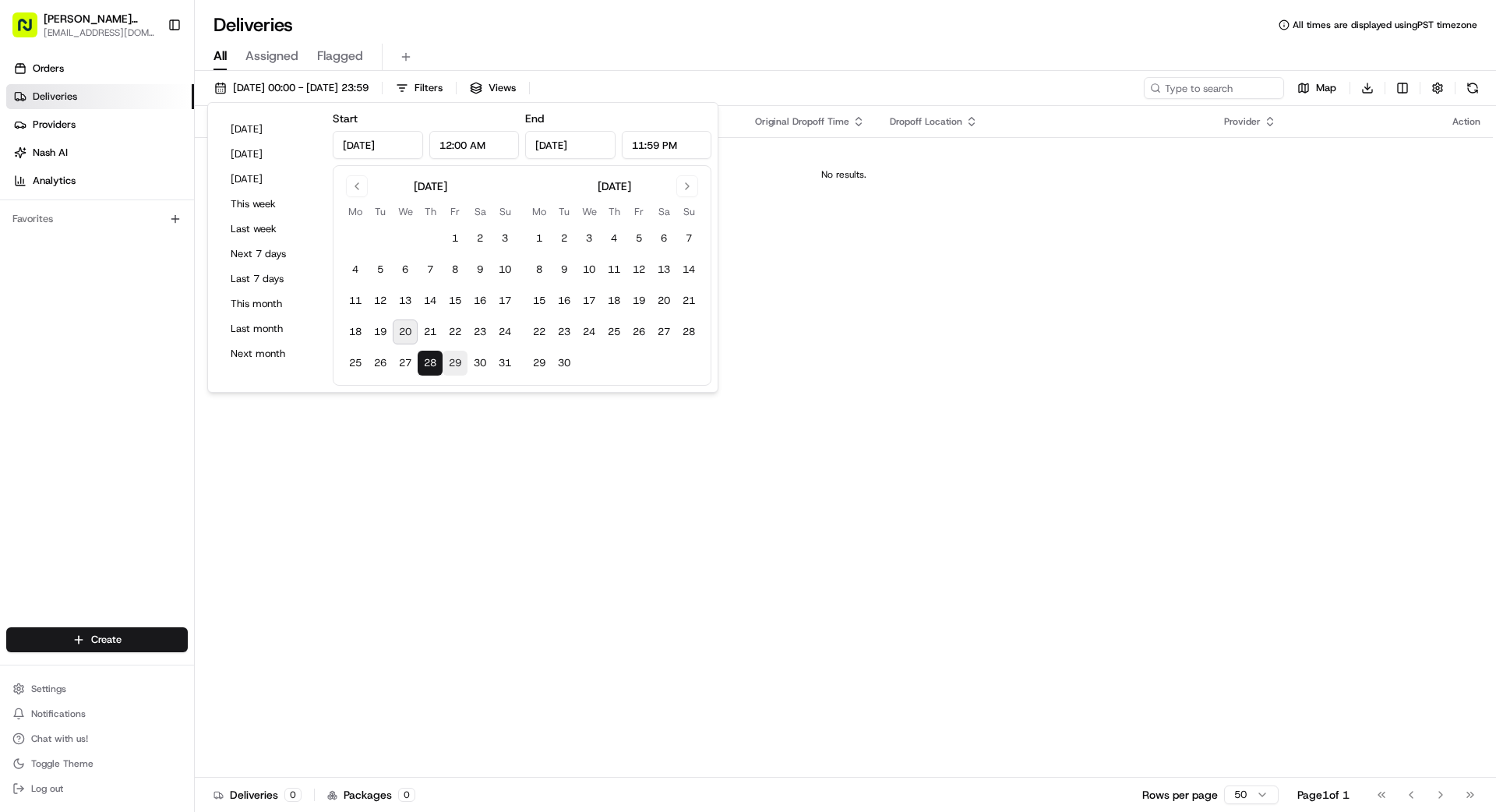
click at [454, 364] on button "29" at bounding box center [454, 362] width 25 height 25
type input "Aug 29, 2025"
drag, startPoint x: 484, startPoint y: 363, endPoint x: 501, endPoint y: 364, distance: 17.0
click at [485, 363] on button "30" at bounding box center [480, 362] width 25 height 25
type input "Aug 30, 2025"
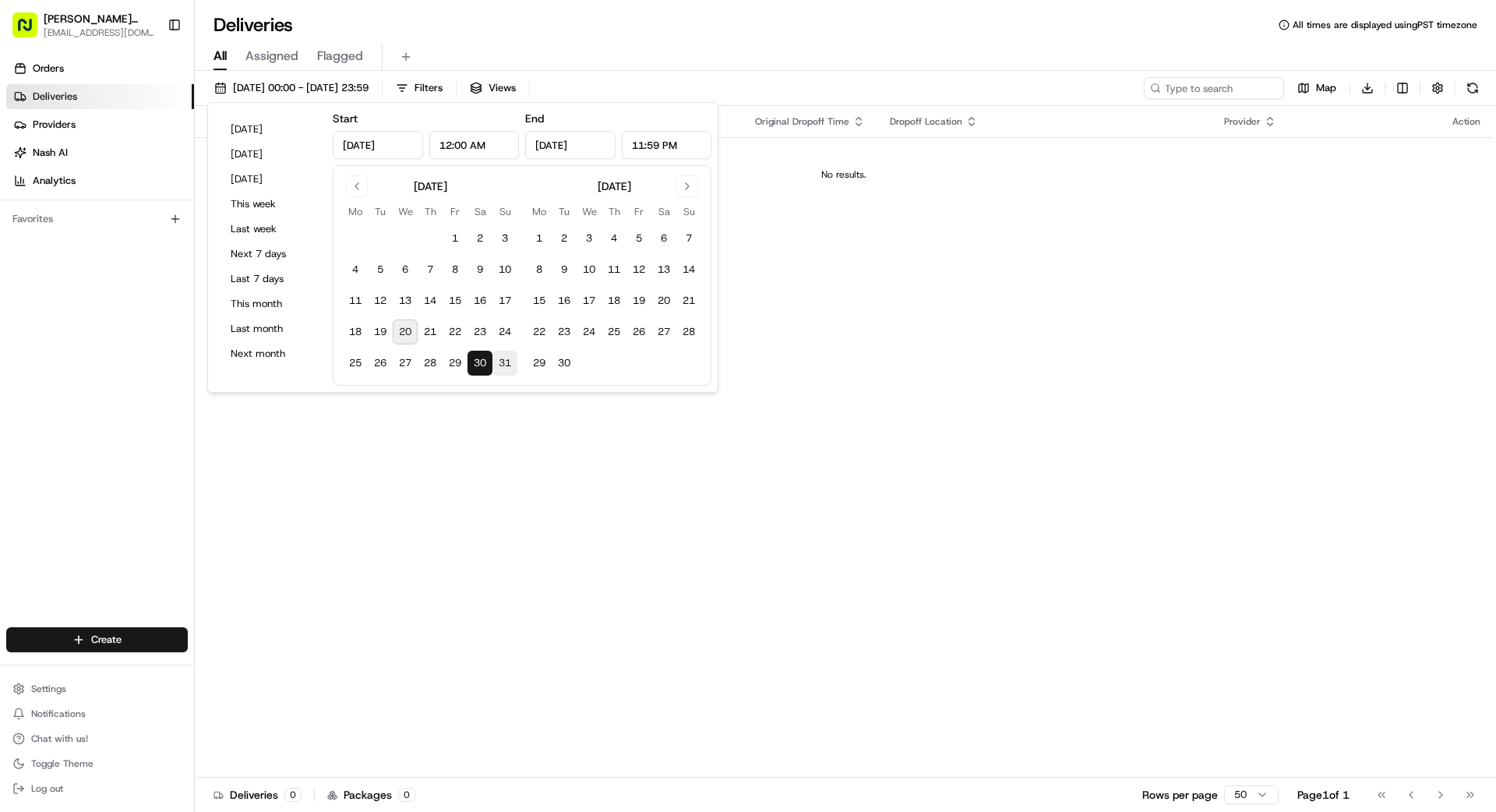
click at [505, 364] on button "31" at bounding box center [505, 362] width 25 height 25
type input "Aug 31, 2025"
click at [539, 239] on button "1" at bounding box center [539, 238] width 25 height 25
type input "Sep 1, 2025"
click at [574, 239] on button "2" at bounding box center [564, 238] width 25 height 25
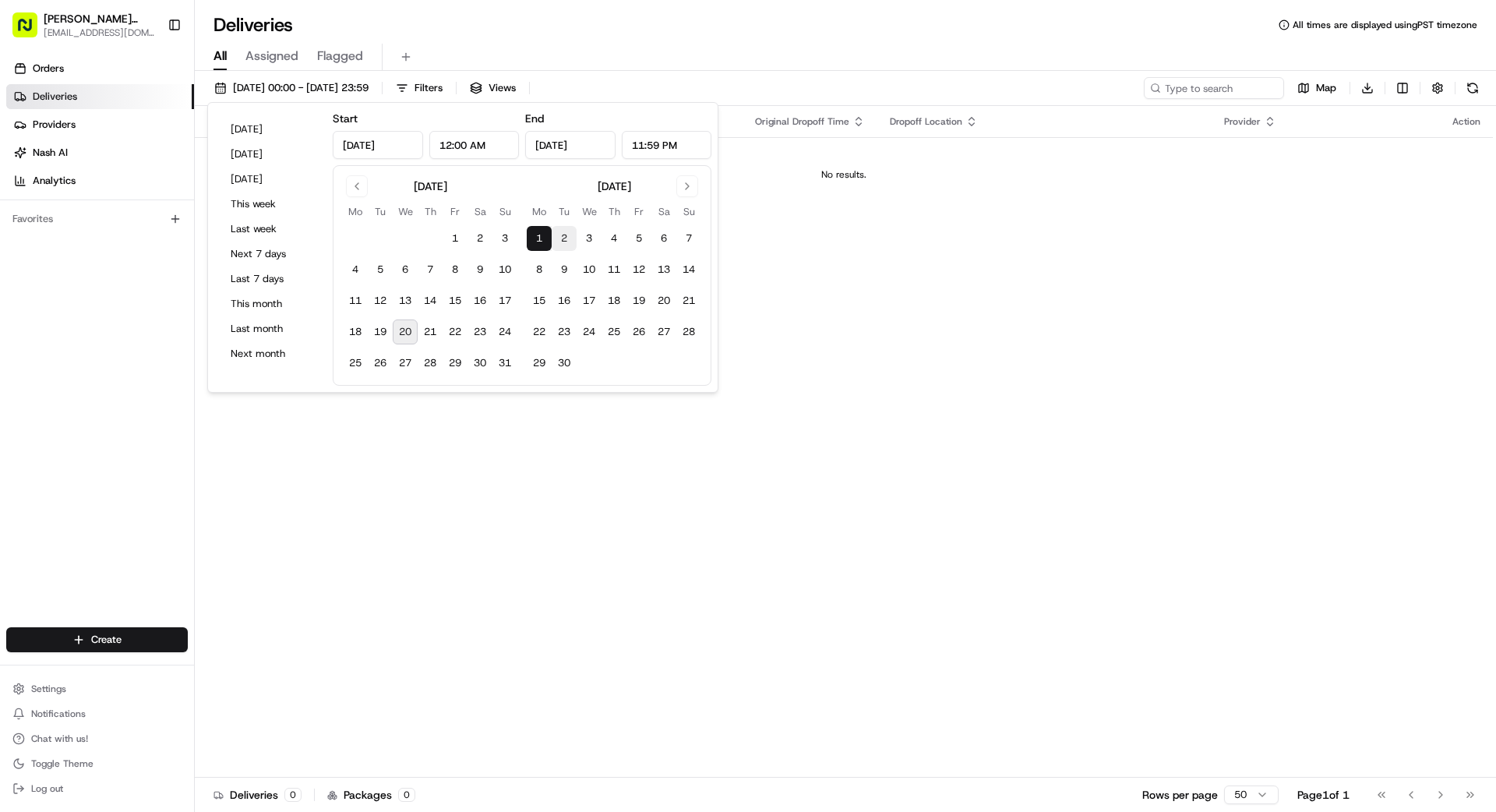
type input "Sep 2, 2025"
click at [595, 238] on button "3" at bounding box center [589, 238] width 25 height 25
type input "Sep 3, 2025"
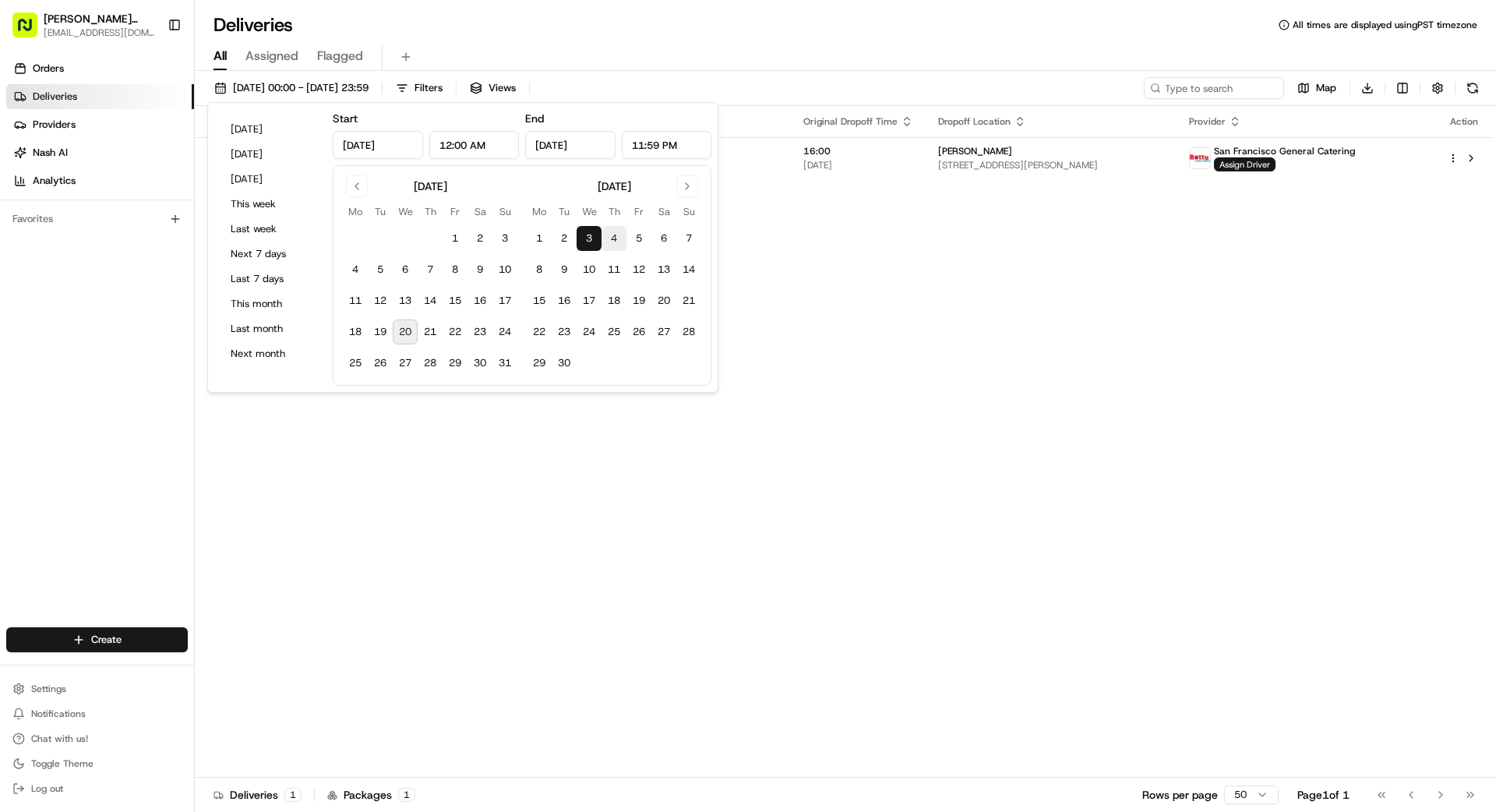
click at [612, 238] on button "4" at bounding box center [614, 238] width 25 height 25
type input "Sep 4, 2025"
click at [615, 237] on button "4" at bounding box center [614, 238] width 25 height 25
type input "Sep 4, 2025"
click at [632, 237] on button "5" at bounding box center [639, 238] width 25 height 25
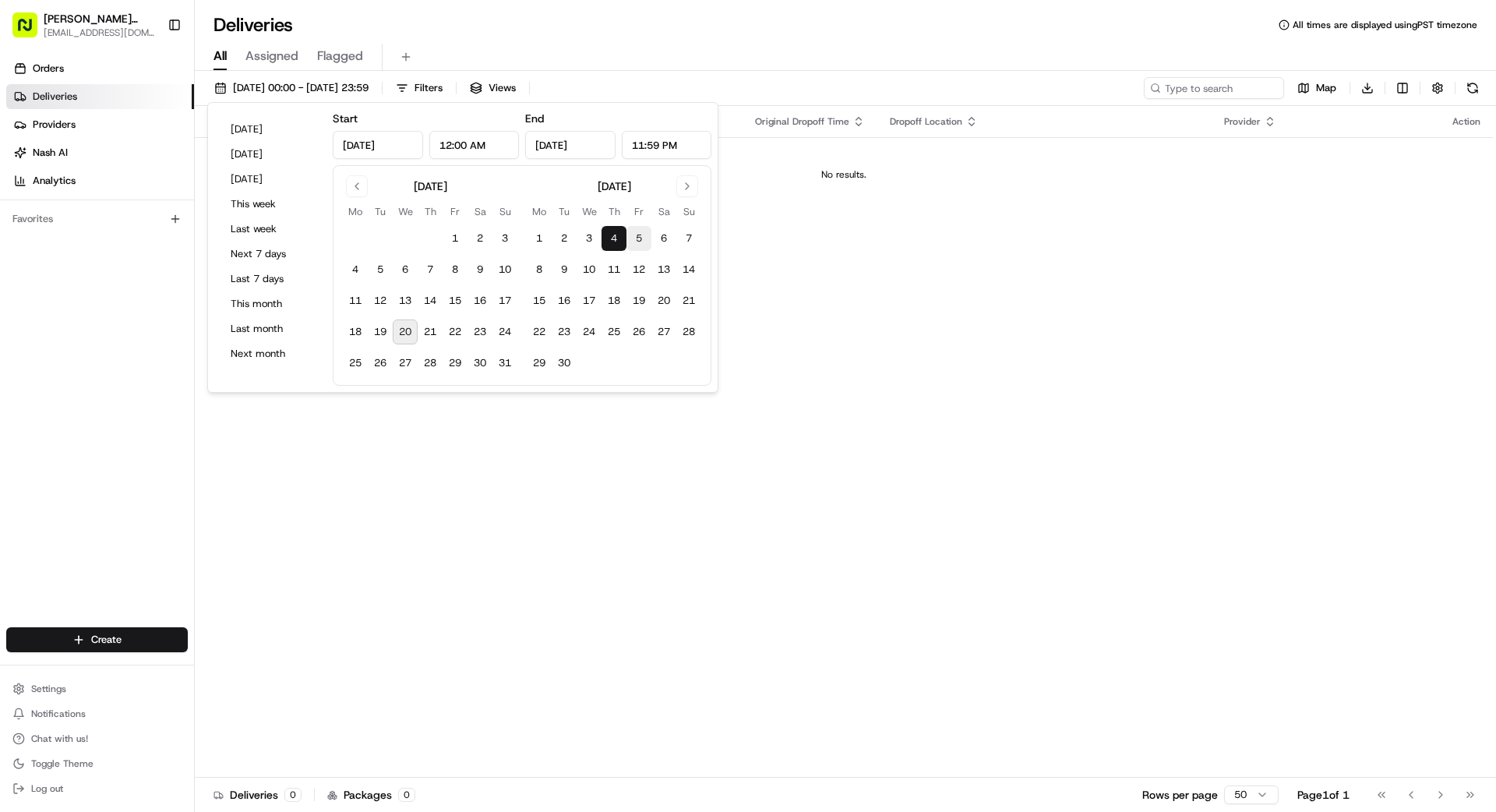
type input "Sep 5, 2025"
click at [663, 236] on button "6" at bounding box center [664, 238] width 25 height 25
type input "Sep 6, 2025"
click at [685, 236] on button "7" at bounding box center [688, 238] width 25 height 25
type input "Sep 7, 2025"
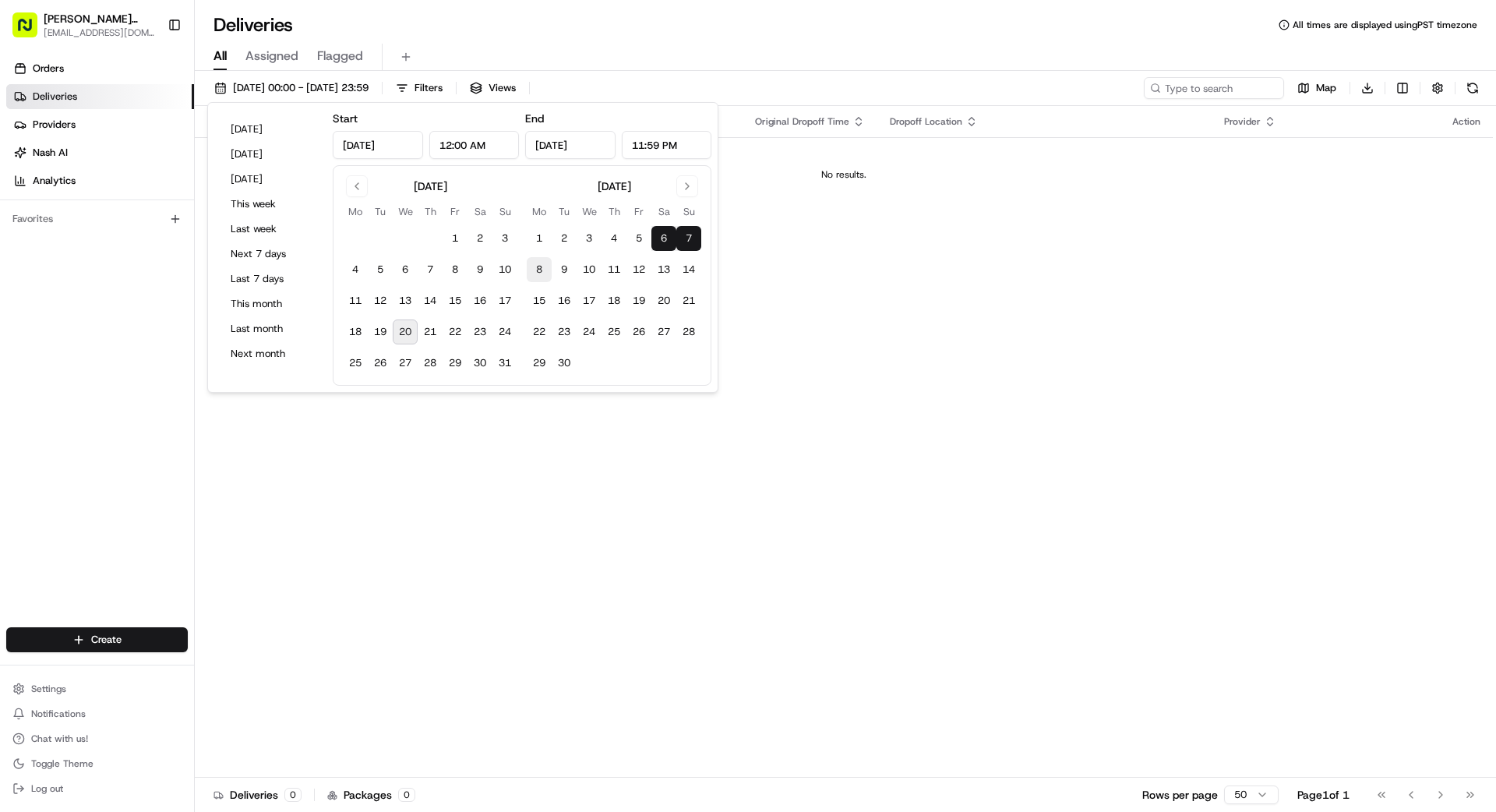
click at [539, 266] on button "8" at bounding box center [539, 270] width 25 height 25
type input "Sep 8, 2025"
click at [561, 266] on button "9" at bounding box center [564, 270] width 25 height 25
type input "Sep 9, 2025"
click at [582, 270] on button "10" at bounding box center [589, 270] width 25 height 25
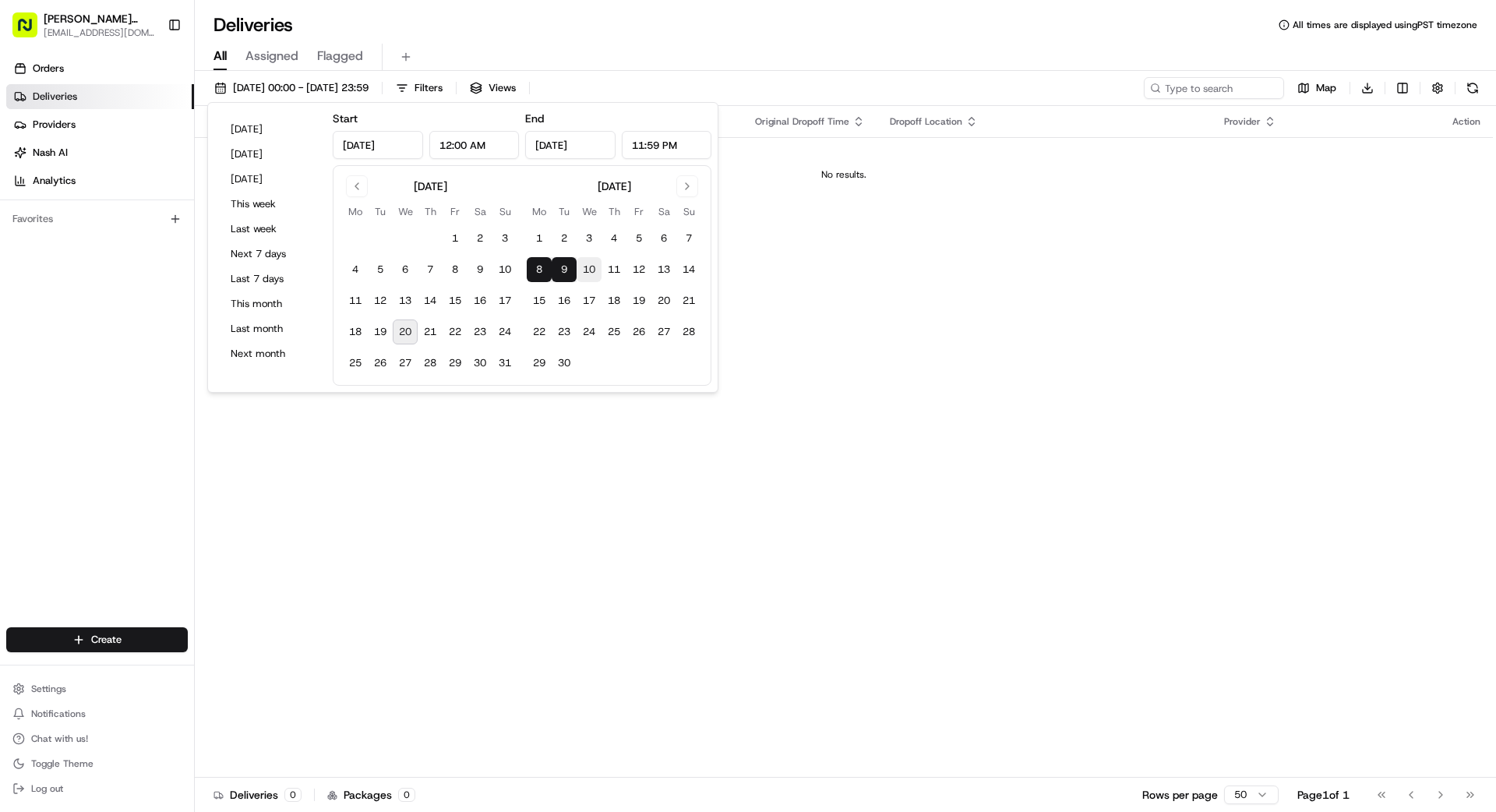
type input "Sep 10, 2025"
drag, startPoint x: 327, startPoint y: 535, endPoint x: 328, endPoint y: 515, distance: 20.0
click at [324, 528] on div "Status Original Pickup Time Pickup Location Original Dropoff Time Dropoff Locat…" at bounding box center [844, 441] width 1298 height 671
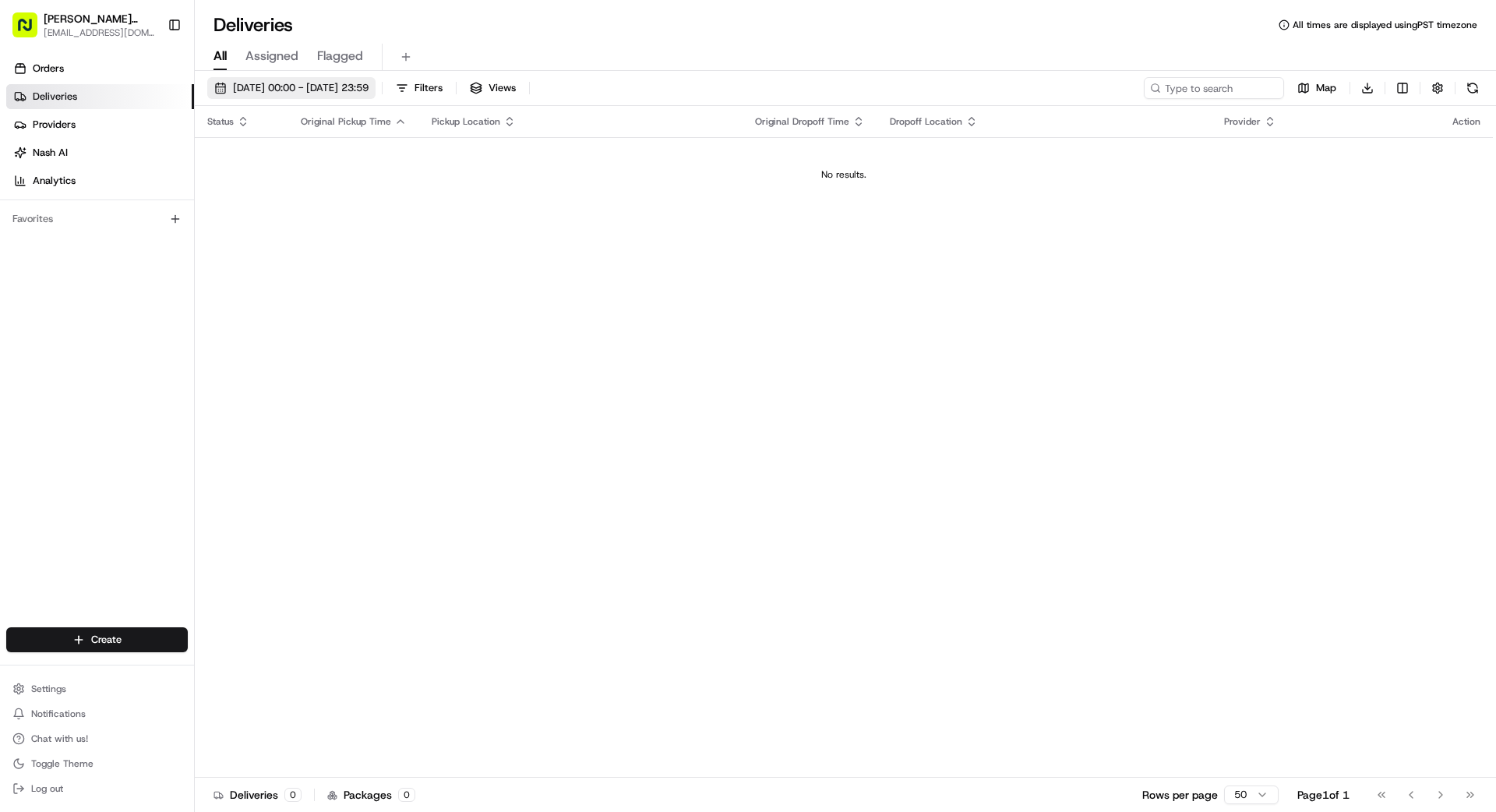
click at [301, 90] on span "10/09/2025 00:00 - 10/09/2025 23:59" at bounding box center [300, 88] width 135 height 14
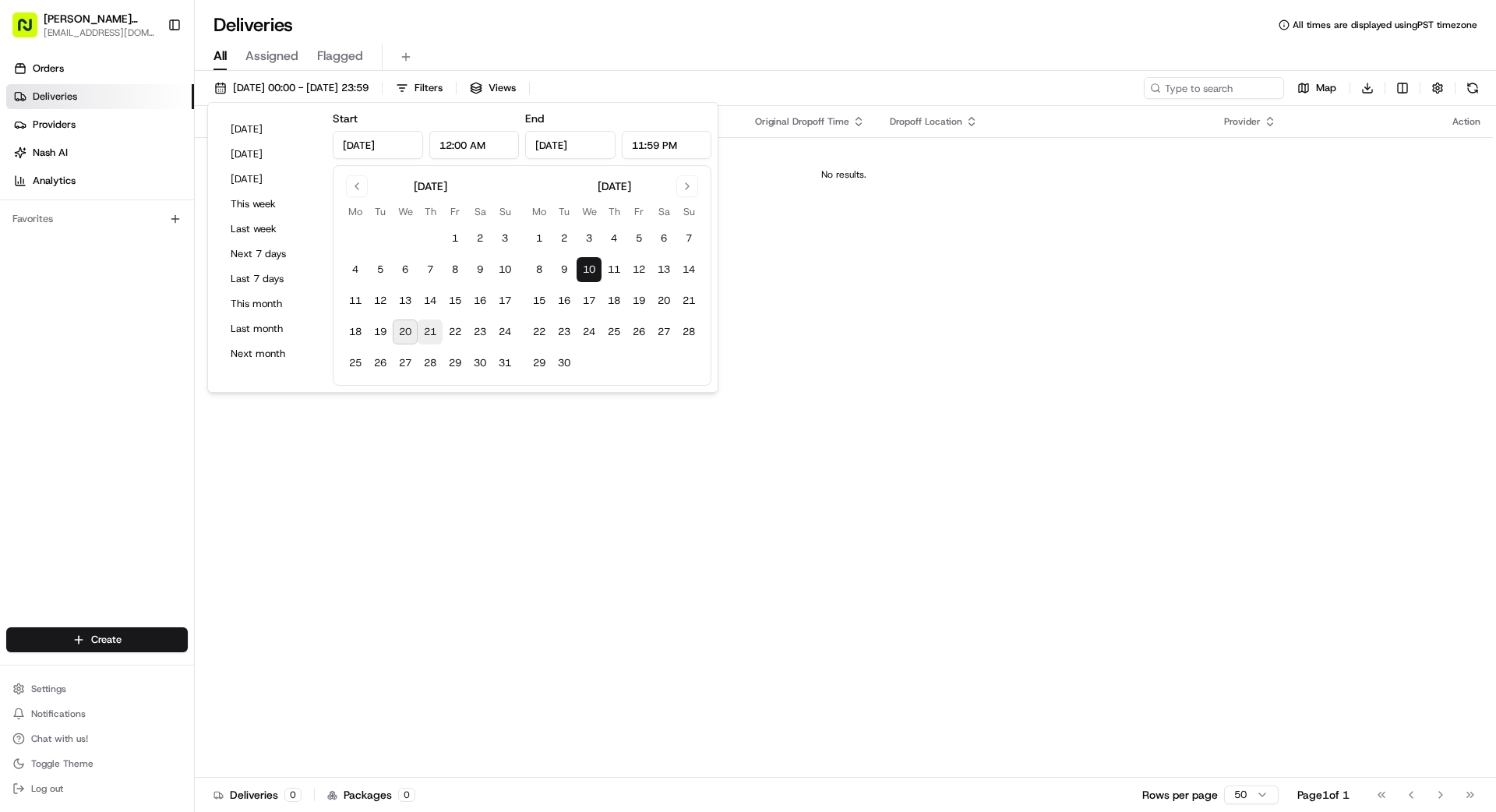
click at [427, 329] on button "21" at bounding box center [430, 331] width 25 height 25
type input "Aug 21, 2025"
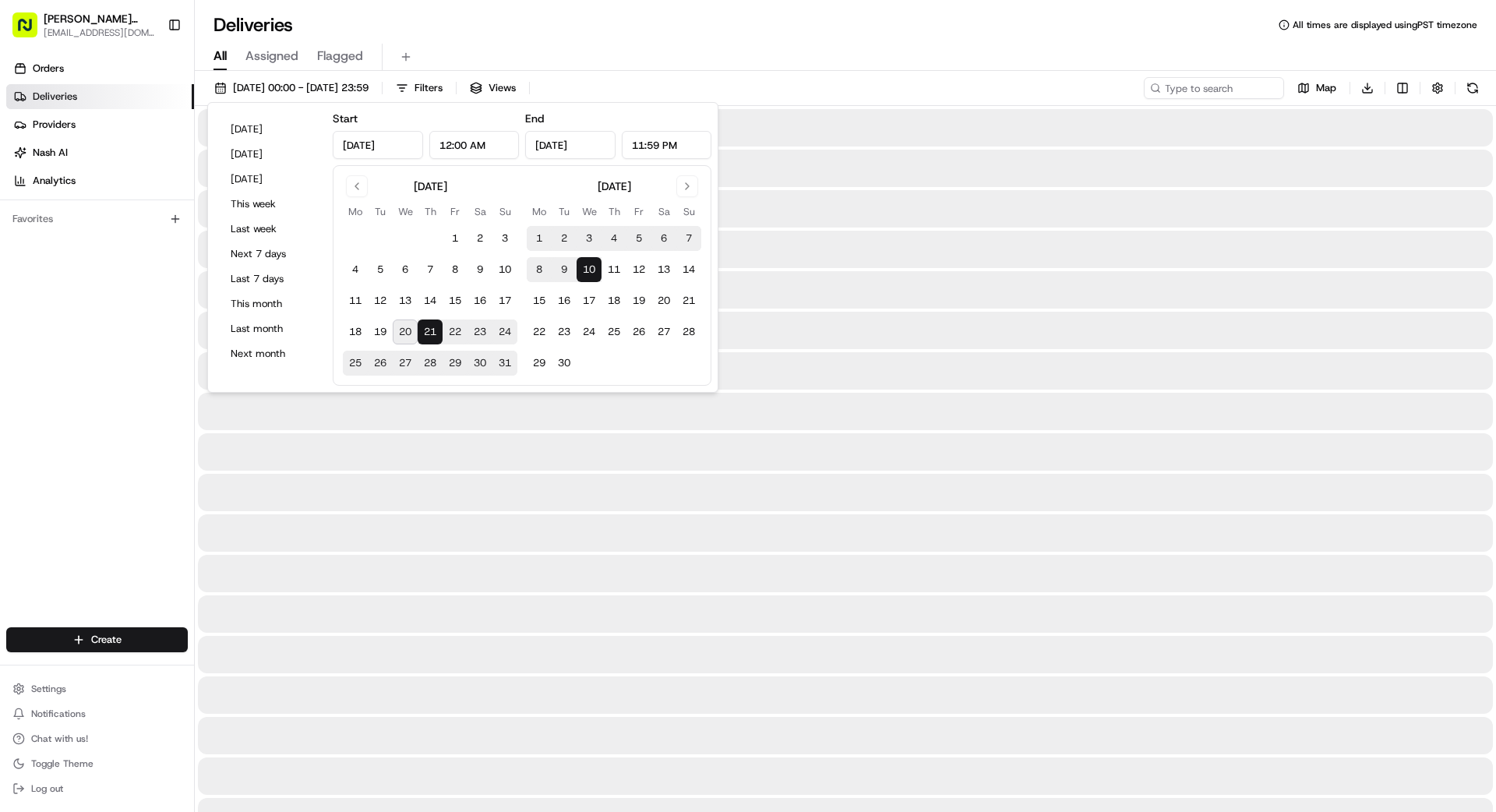
click at [427, 329] on button "21" at bounding box center [430, 331] width 25 height 25
type input "Aug 21, 2025"
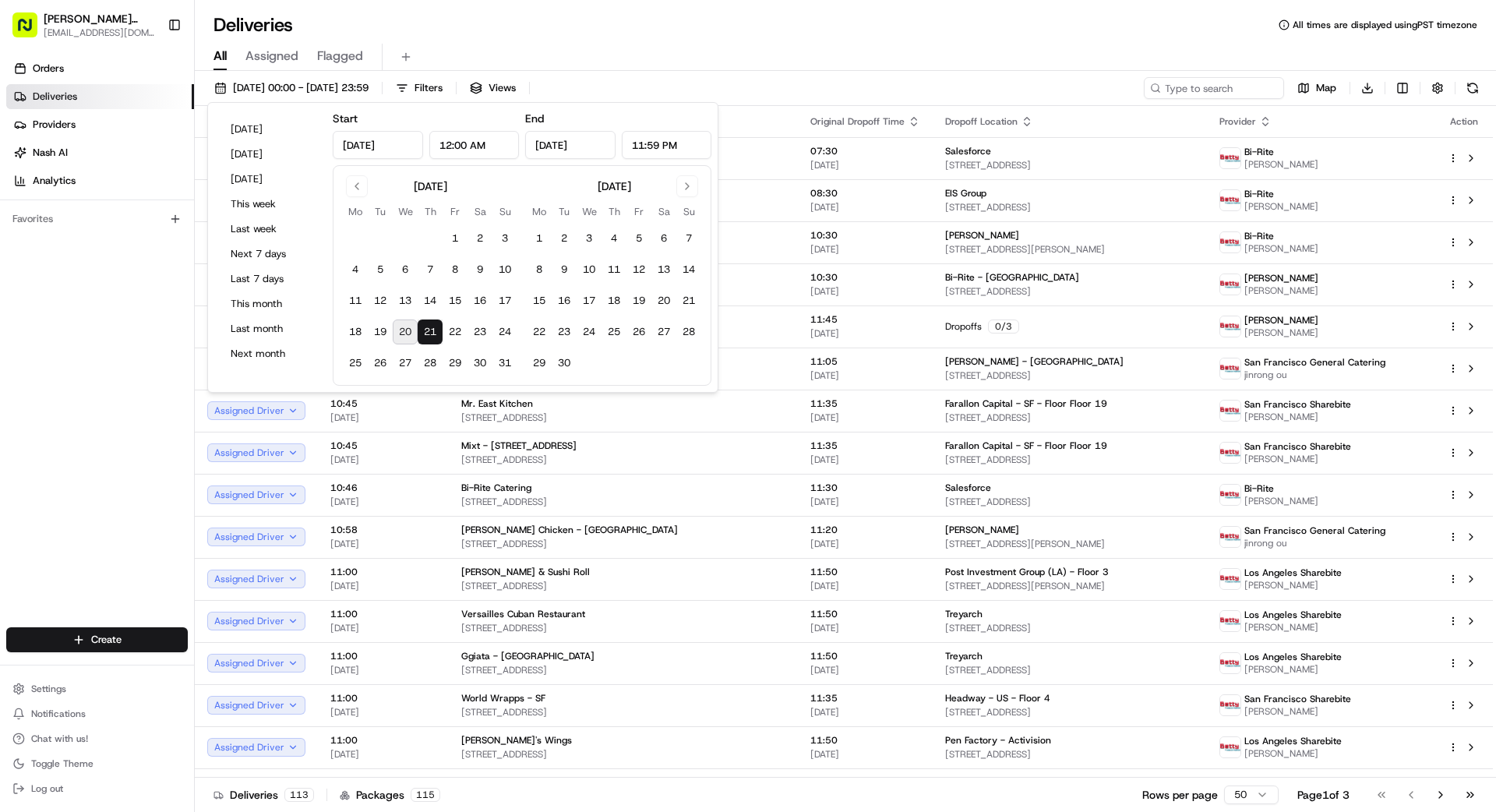
click at [143, 368] on div "Orders Deliveries Providers Nash AI Analytics Favorites" at bounding box center [97, 344] width 194 height 587
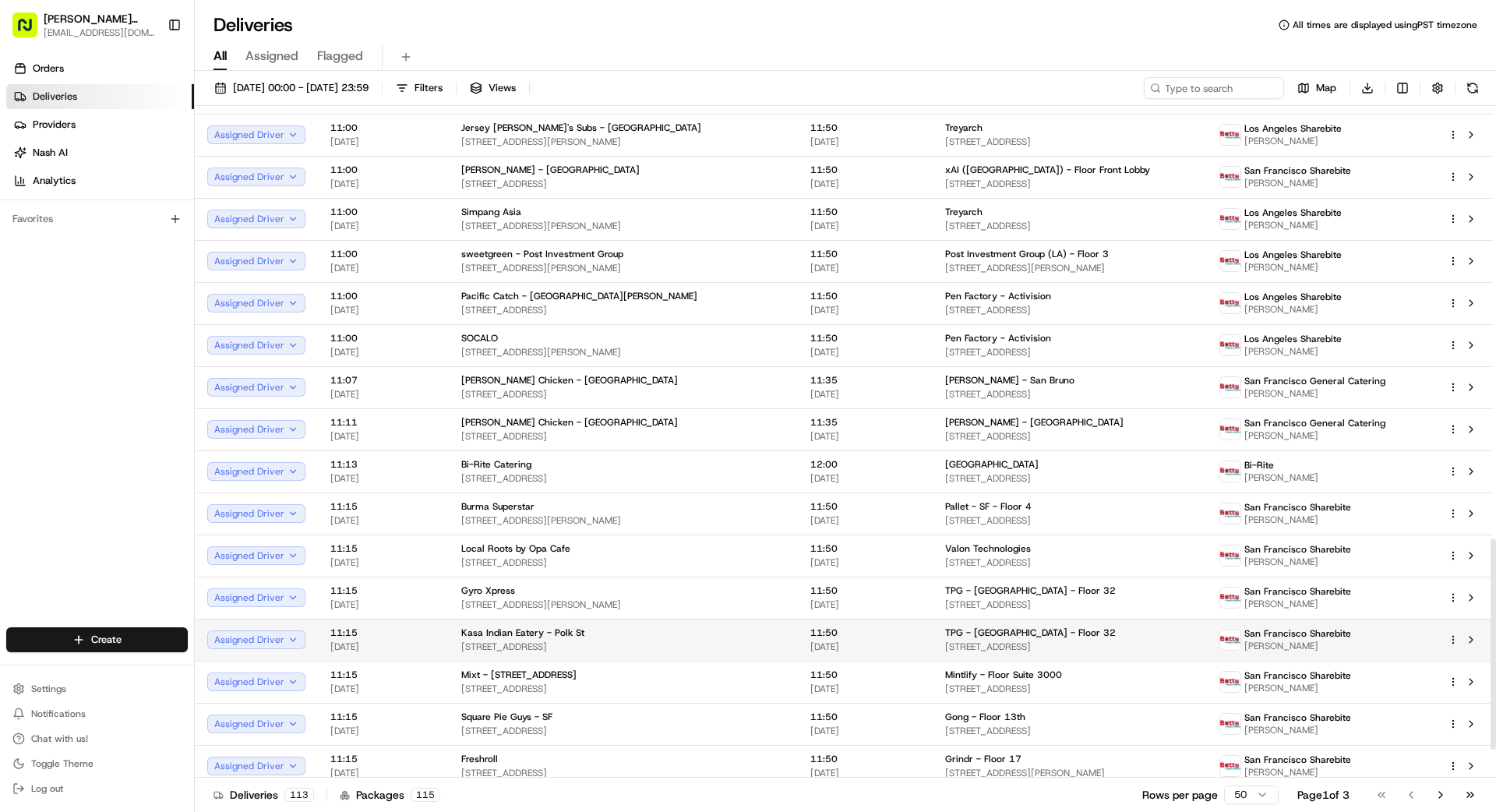
scroll to position [1462, 0]
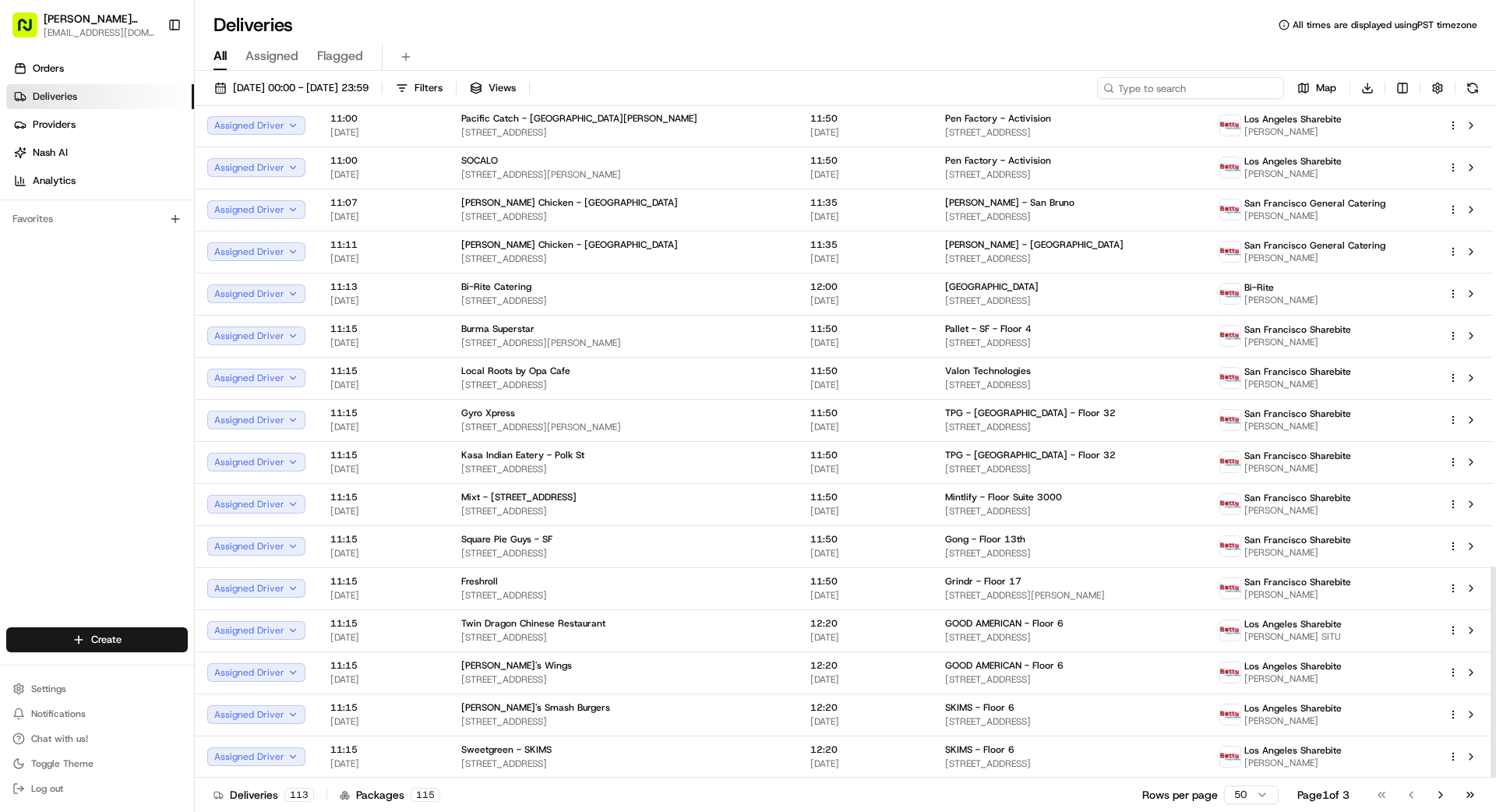
click at [1196, 93] on input at bounding box center [1191, 87] width 187 height 22
type input "777"
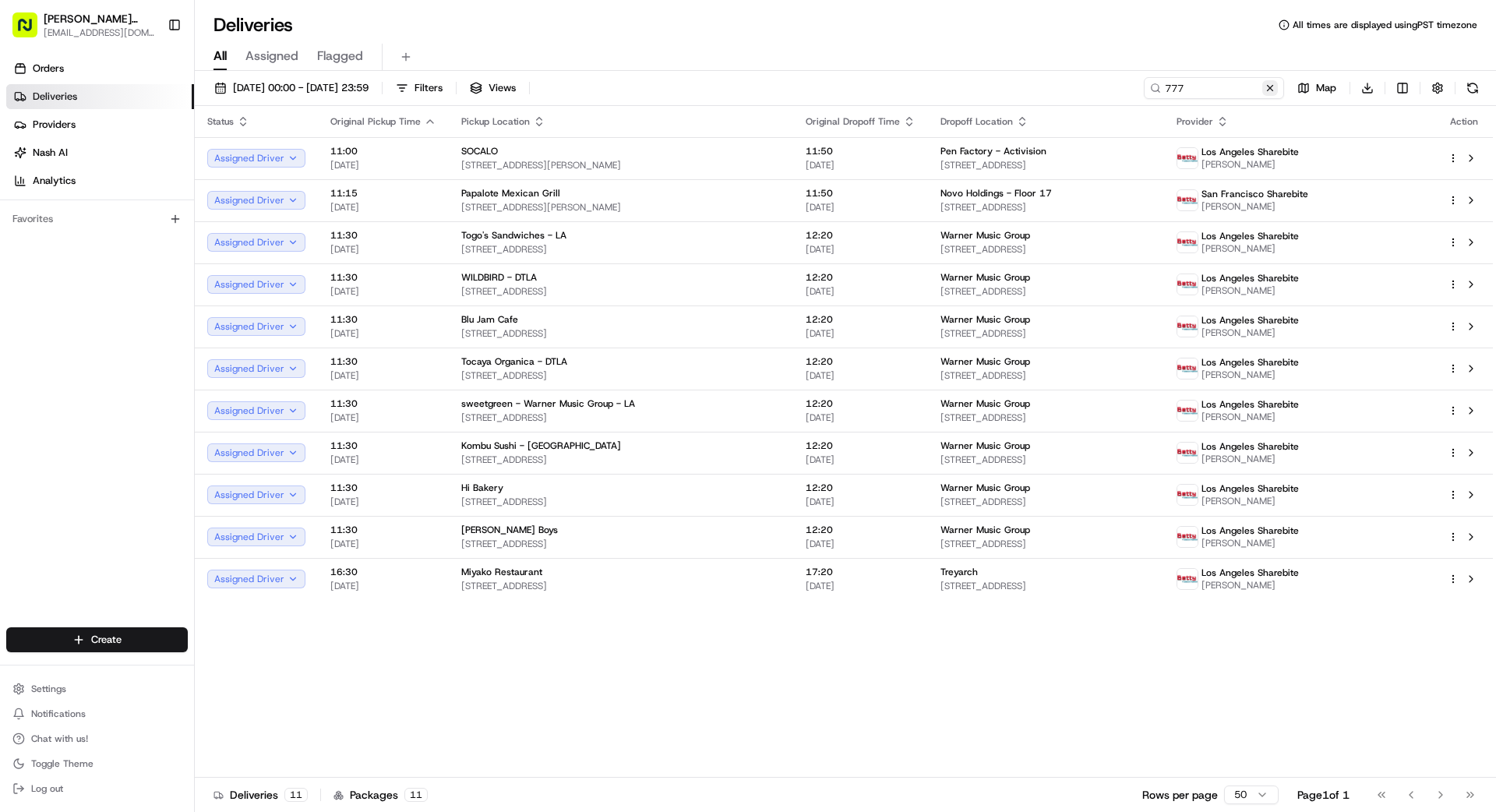
click at [1272, 92] on button at bounding box center [1270, 88] width 15 height 15
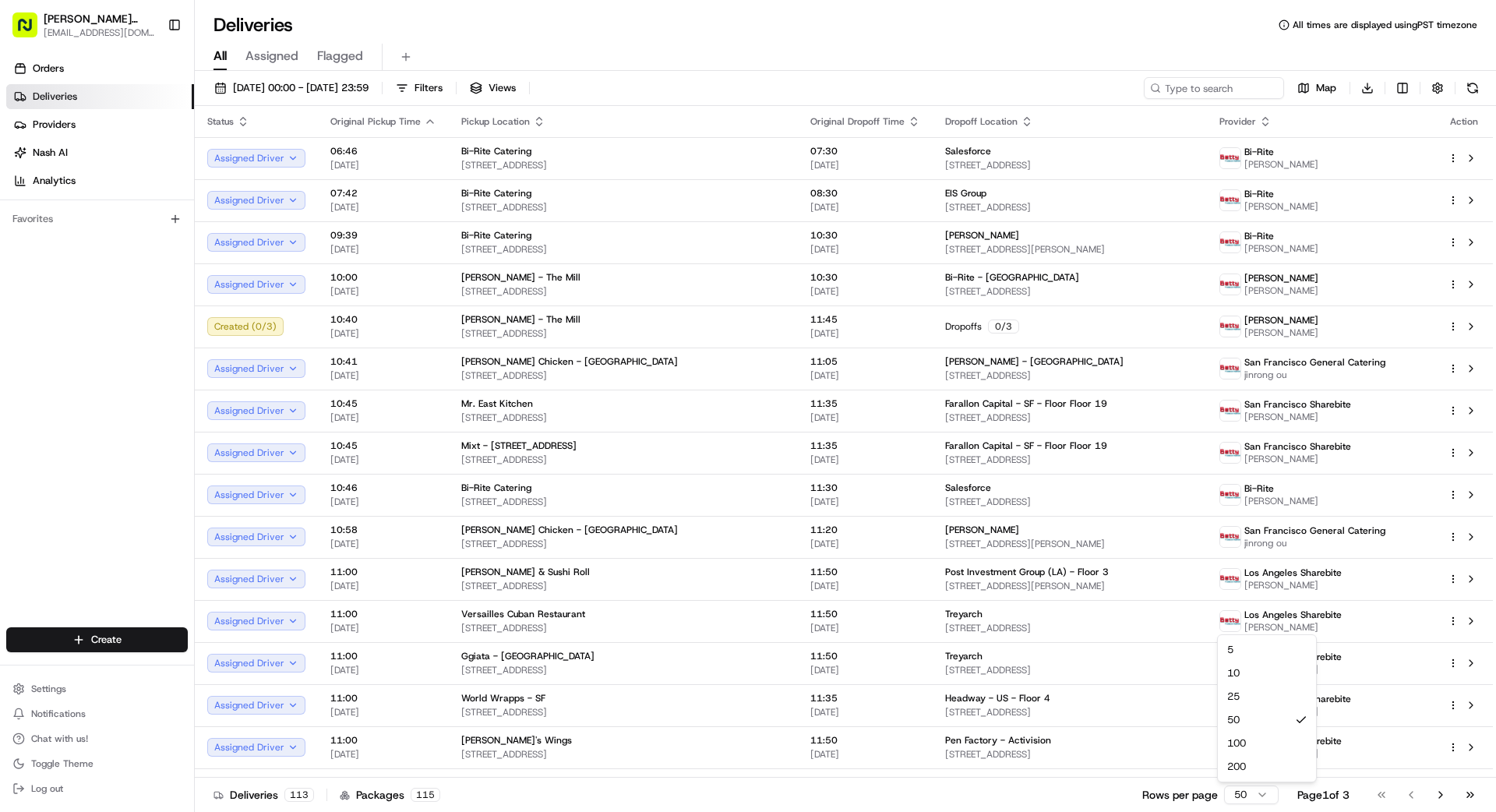
click at [1254, 796] on html "Betty Transportation bettytllc@gmail.com Toggle Sidebar Orders Deliveries Provi…" at bounding box center [748, 406] width 1496 height 812
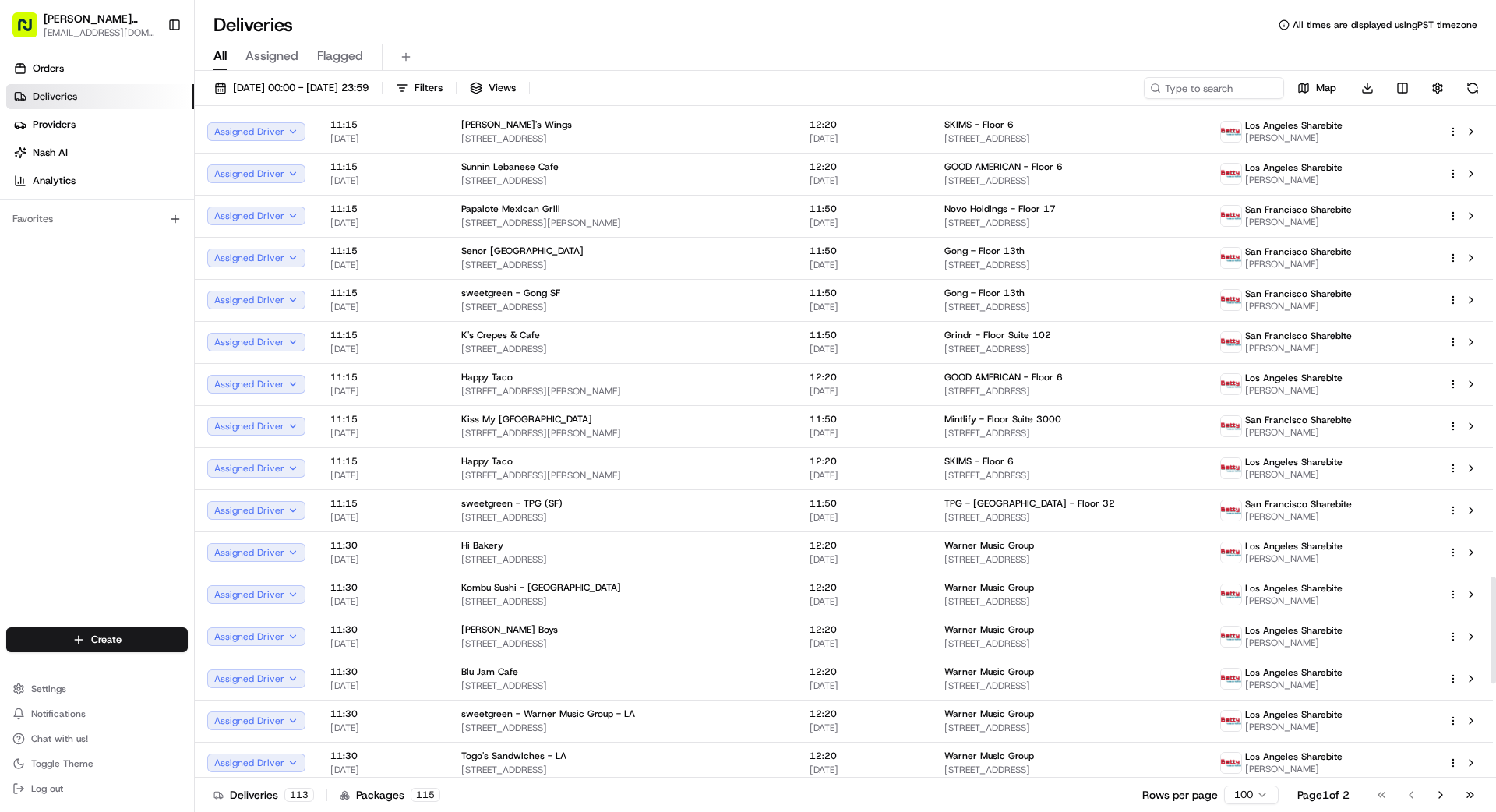
scroll to position [3565, 0]
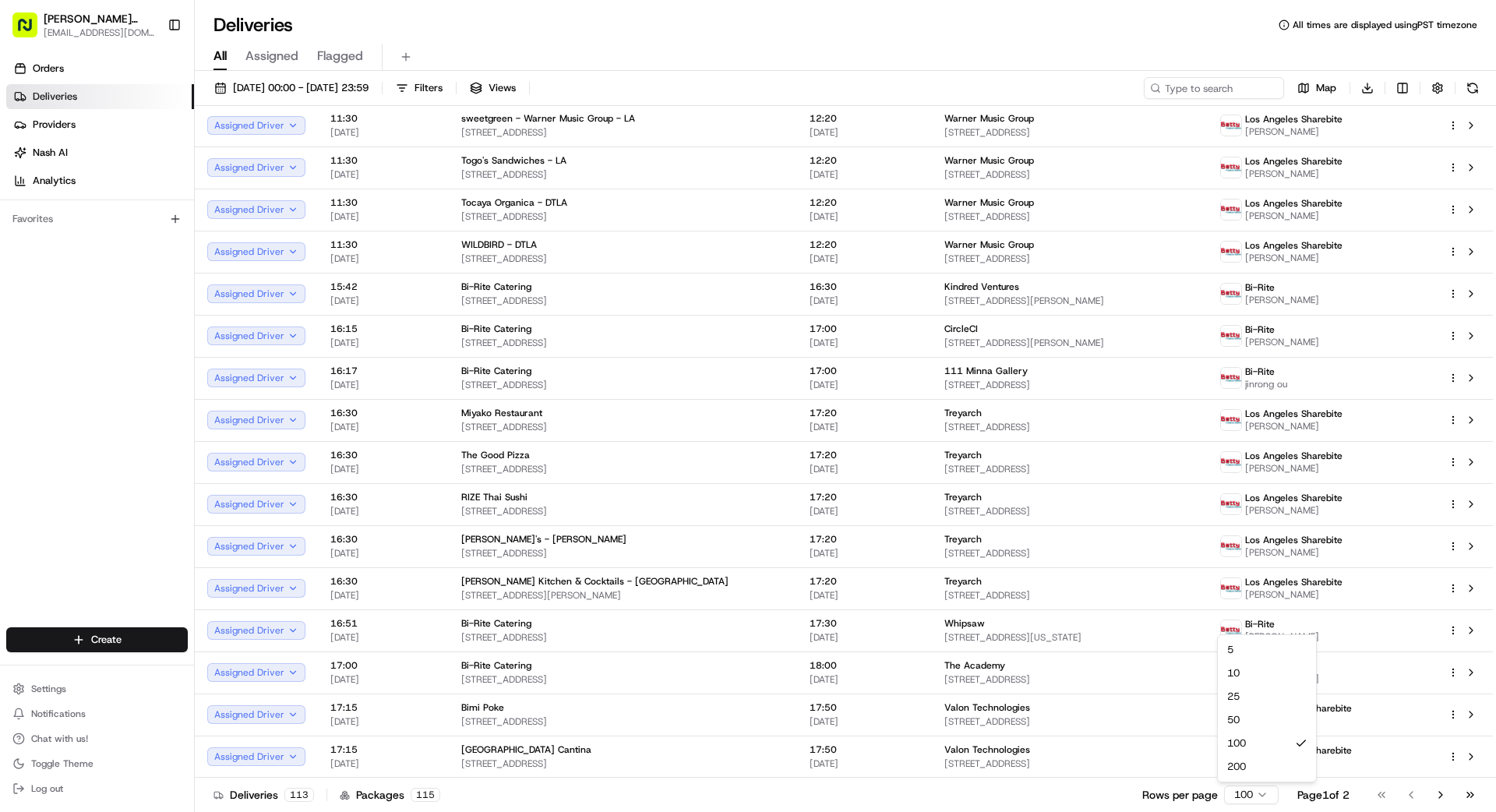
click at [1249, 794] on html "Betty Transportation bettytllc@gmail.com Toggle Sidebar Orders Deliveries Provi…" at bounding box center [748, 406] width 1496 height 812
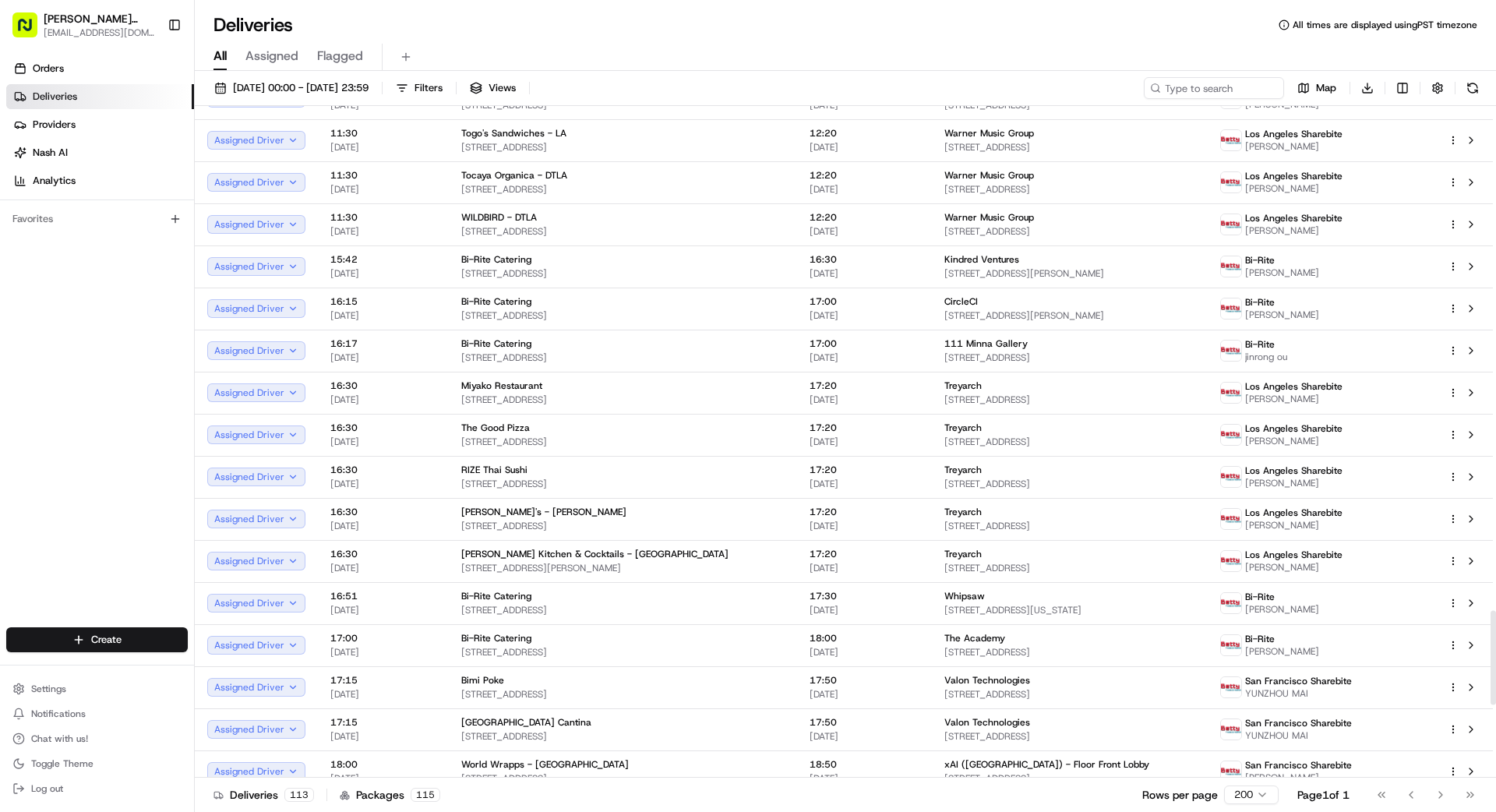
scroll to position [4112, 0]
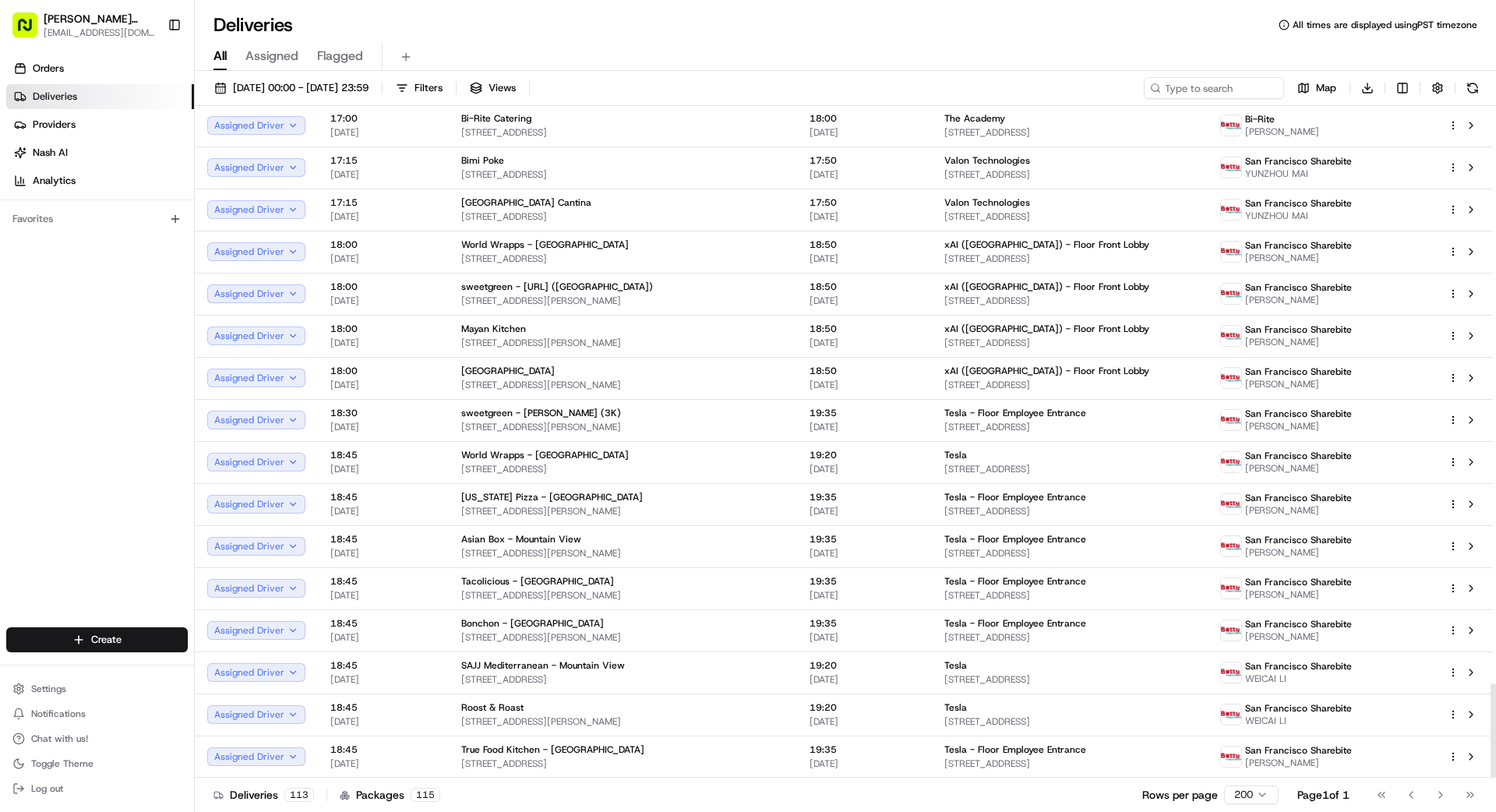
click at [104, 396] on div "Orders Deliveries Providers Nash AI Analytics Favorites" at bounding box center [97, 344] width 194 height 587
